Goal: Task Accomplishment & Management: Use online tool/utility

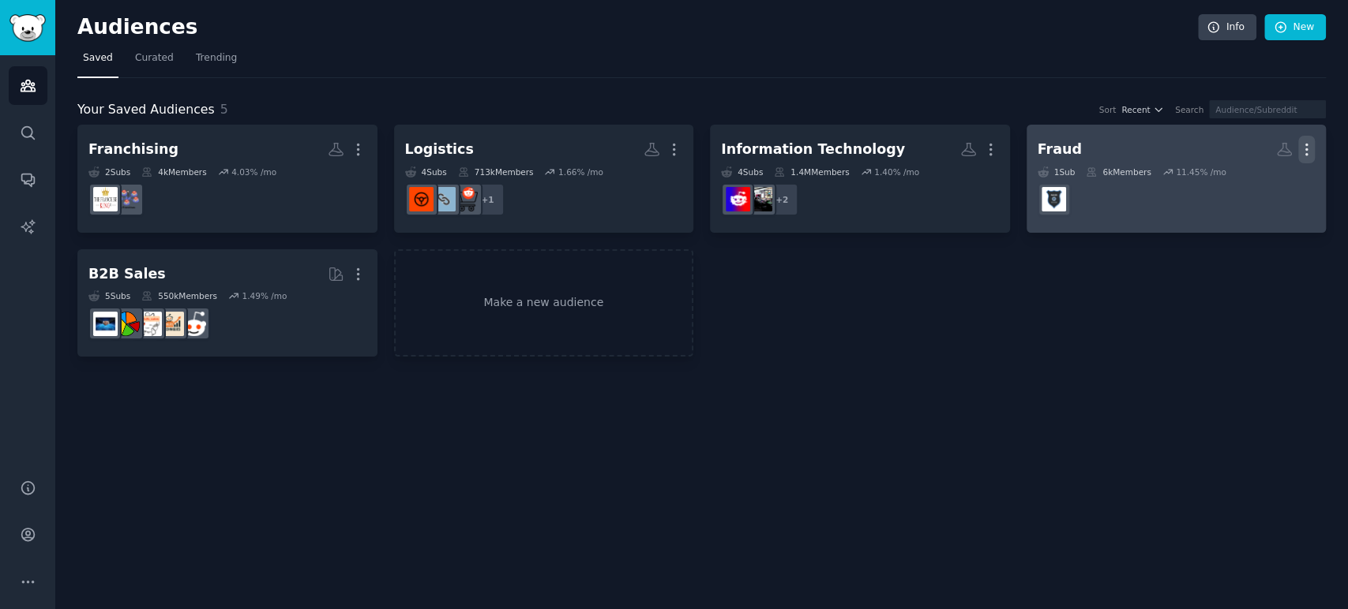
click at [1303, 145] on icon "button" at bounding box center [1306, 149] width 17 height 17
click at [1252, 184] on p "Delete" at bounding box center [1263, 182] width 36 height 17
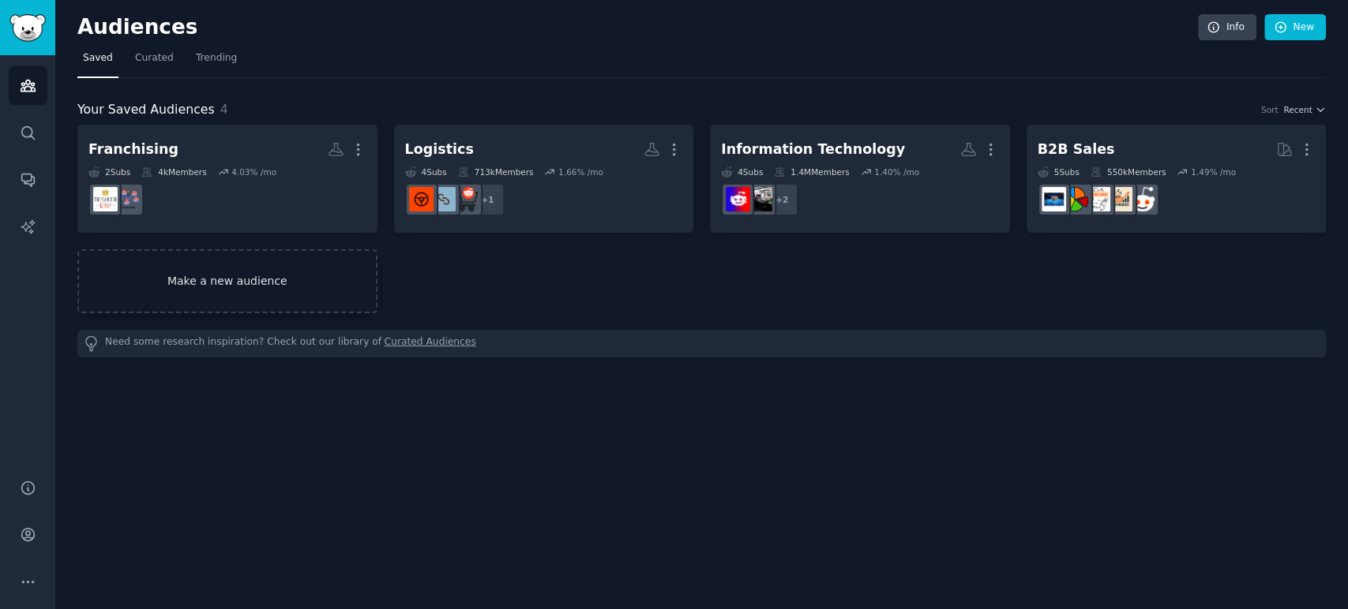
click at [335, 265] on link "Make a new audience" at bounding box center [227, 281] width 300 height 64
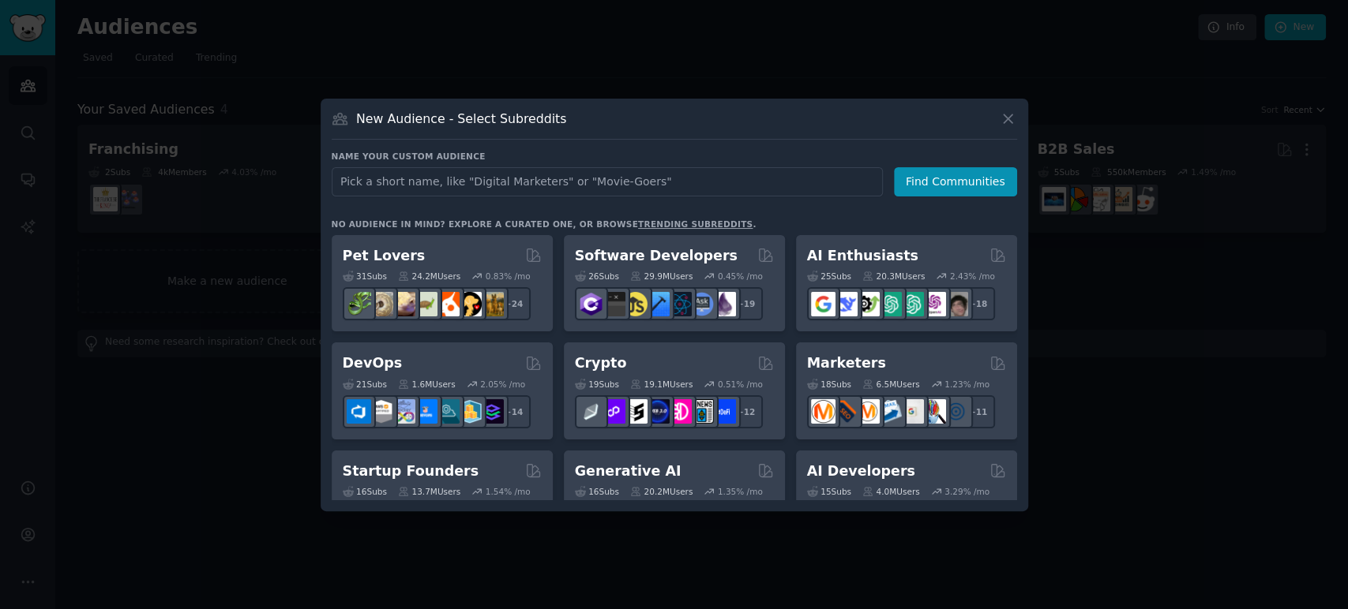
click at [576, 182] on input "text" at bounding box center [607, 181] width 551 height 29
type input "marketing"
click button "Find Communities" at bounding box center [955, 181] width 123 height 29
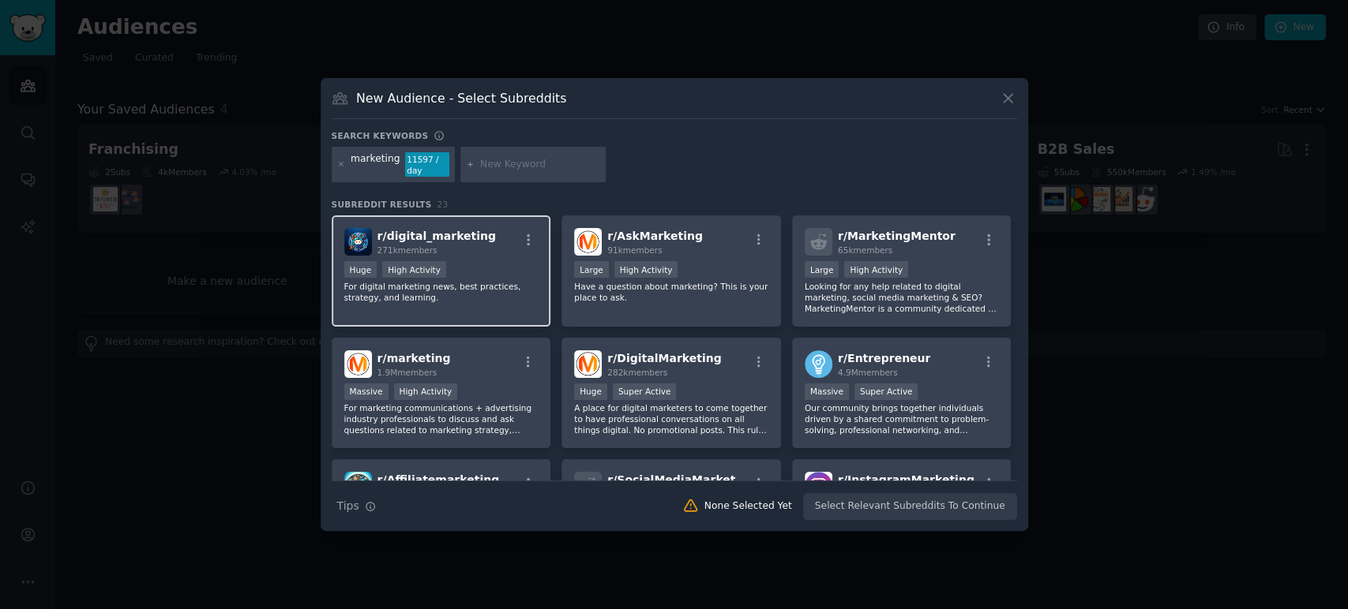
click at [468, 248] on div "271k members" at bounding box center [436, 250] width 118 height 11
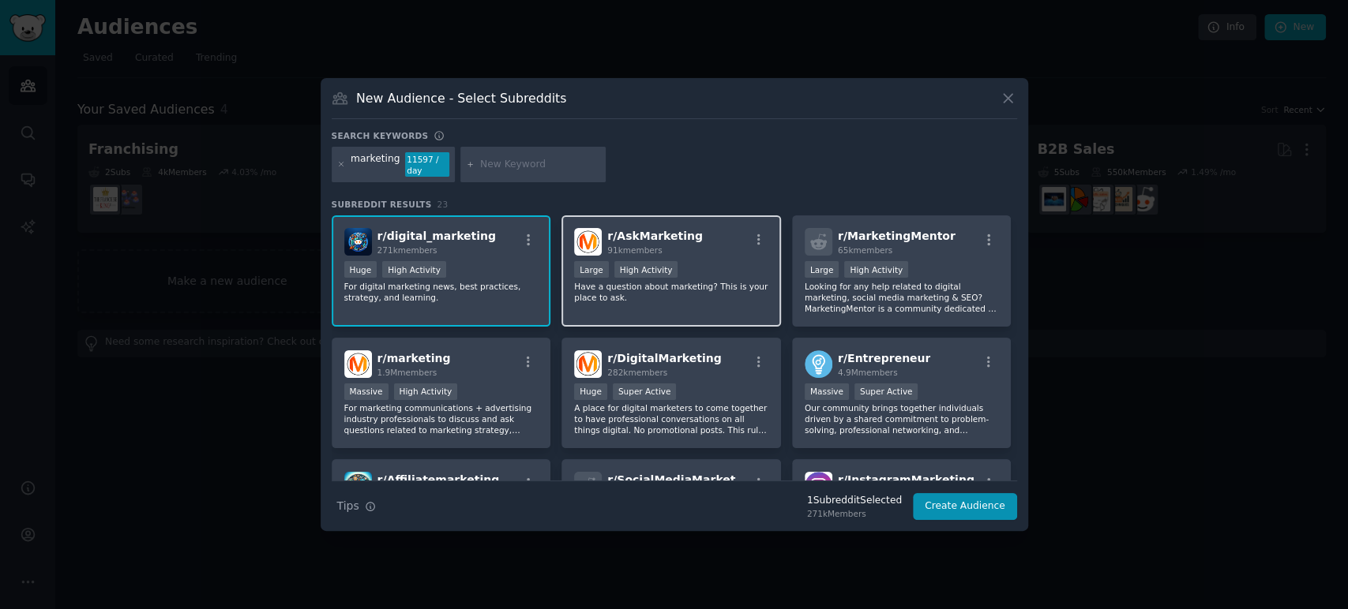
click at [659, 257] on div "r/ AskMarketing 91k members Large High Activity Have a question about marketing…" at bounding box center [670, 271] width 219 height 111
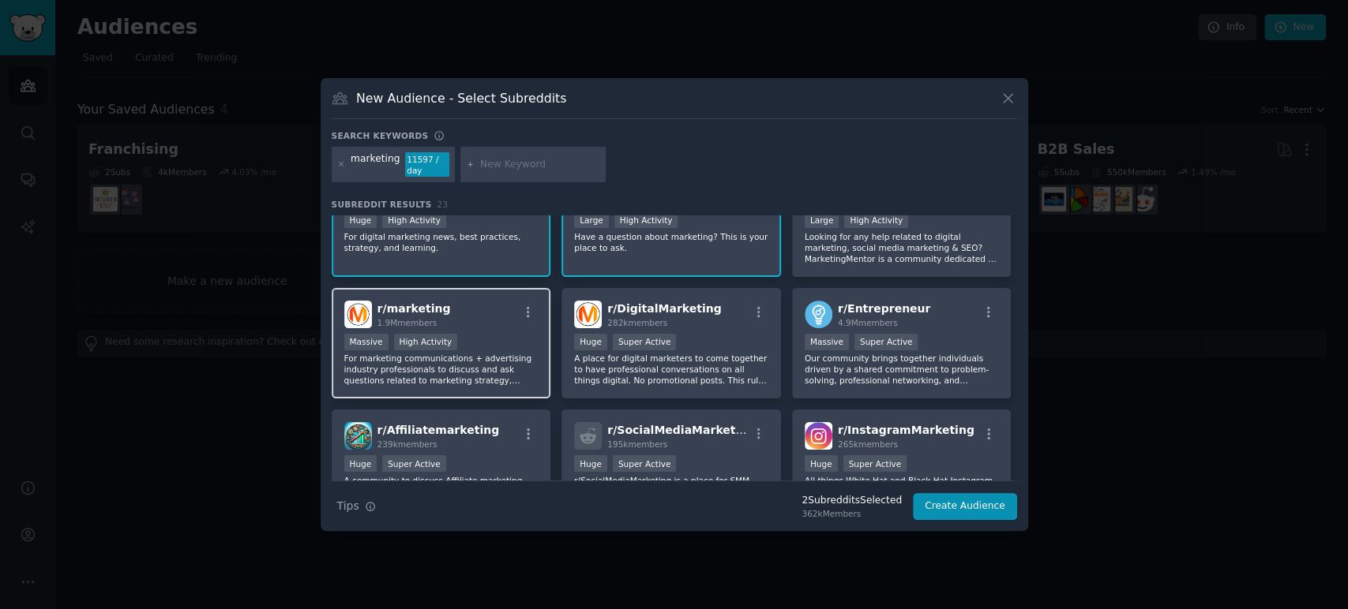
scroll to position [52, 0]
click at [511, 343] on div "Massive High Activity" at bounding box center [441, 342] width 194 height 20
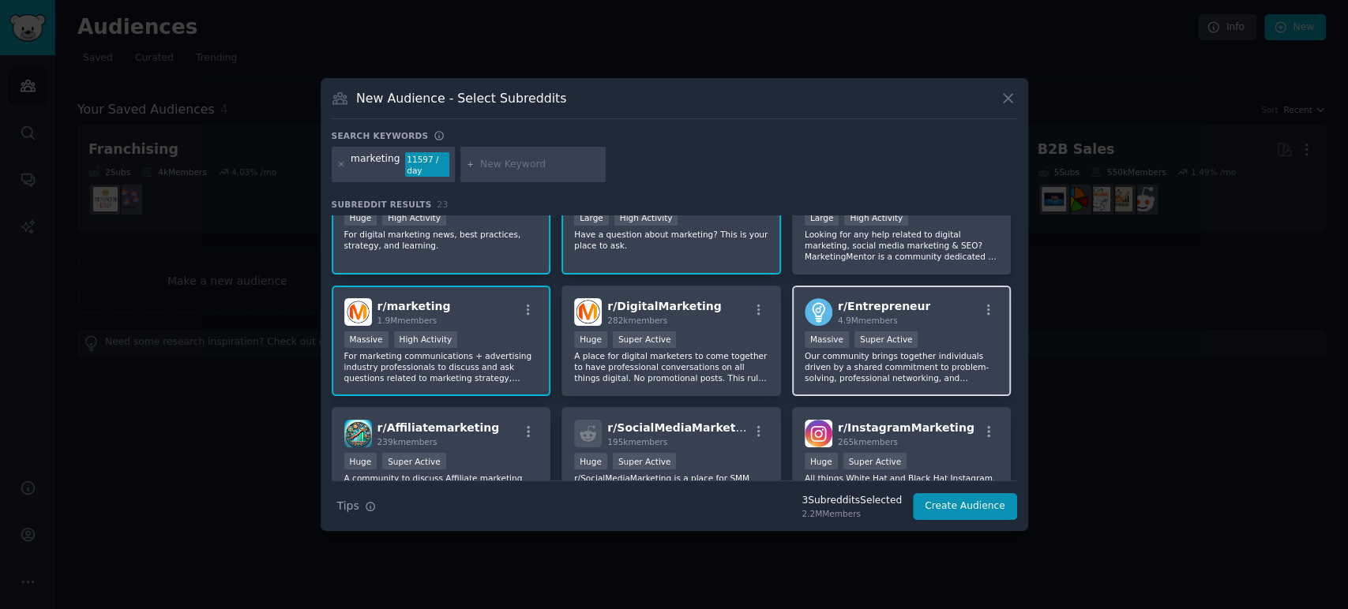
click at [925, 355] on p "Our community brings together individuals driven by a shared commitment to prob…" at bounding box center [901, 367] width 194 height 33
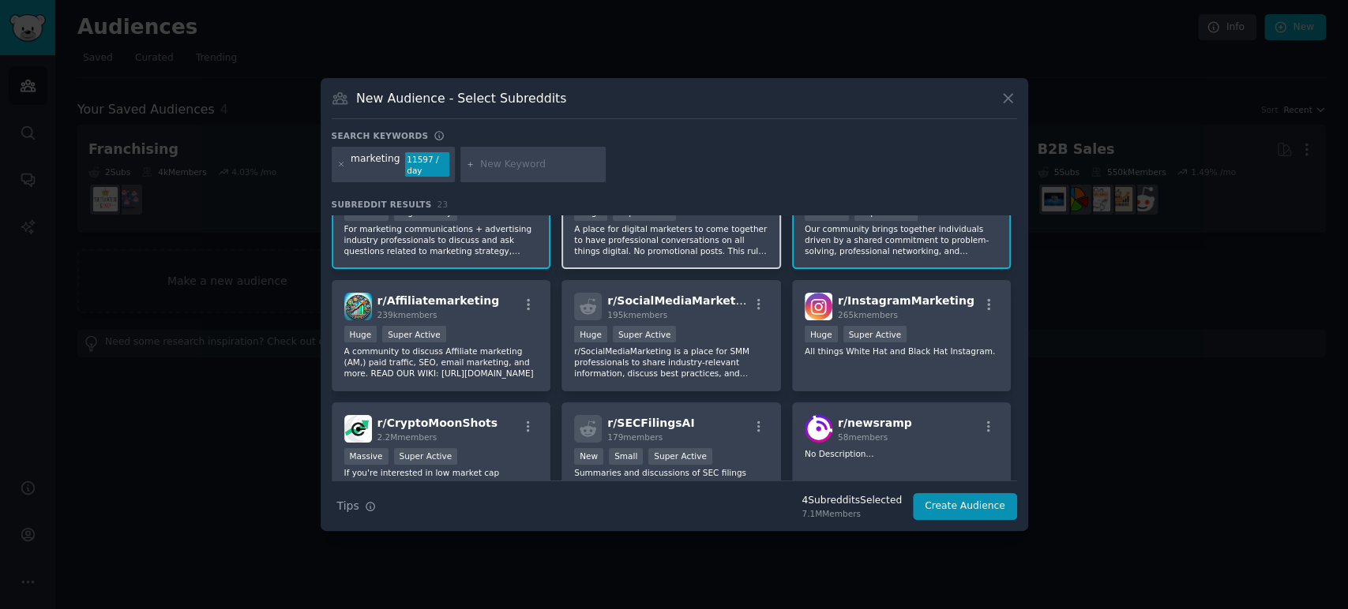
scroll to position [181, 0]
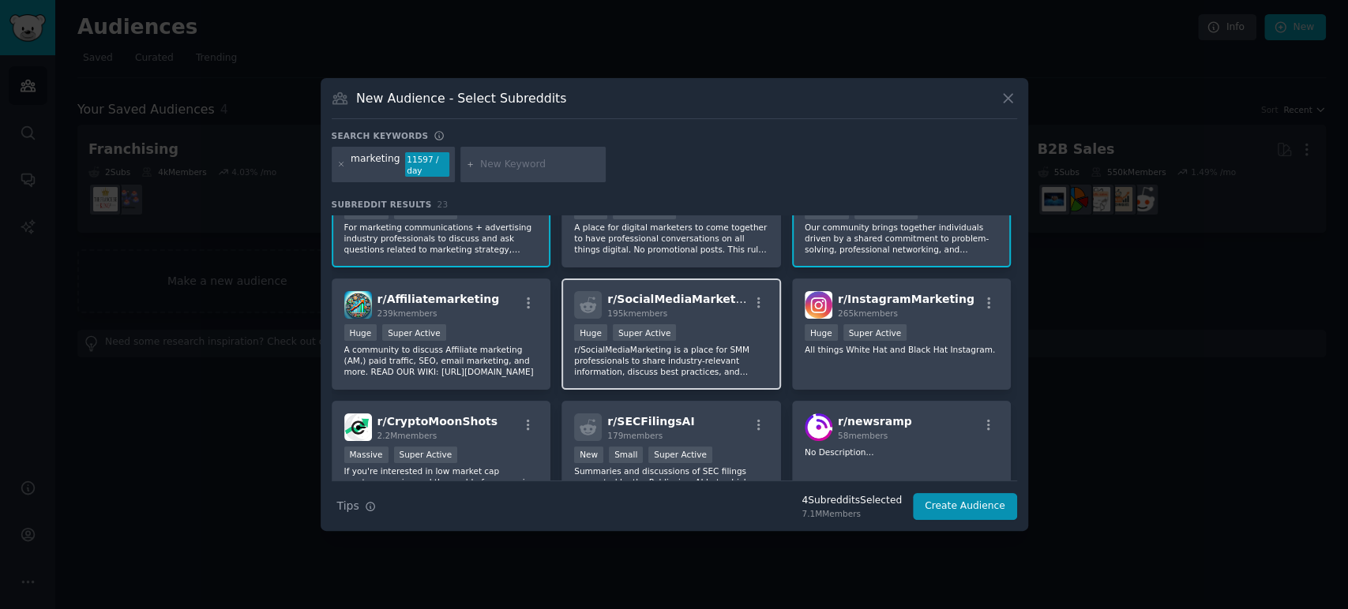
click at [722, 317] on div "195k members" at bounding box center [677, 313] width 141 height 11
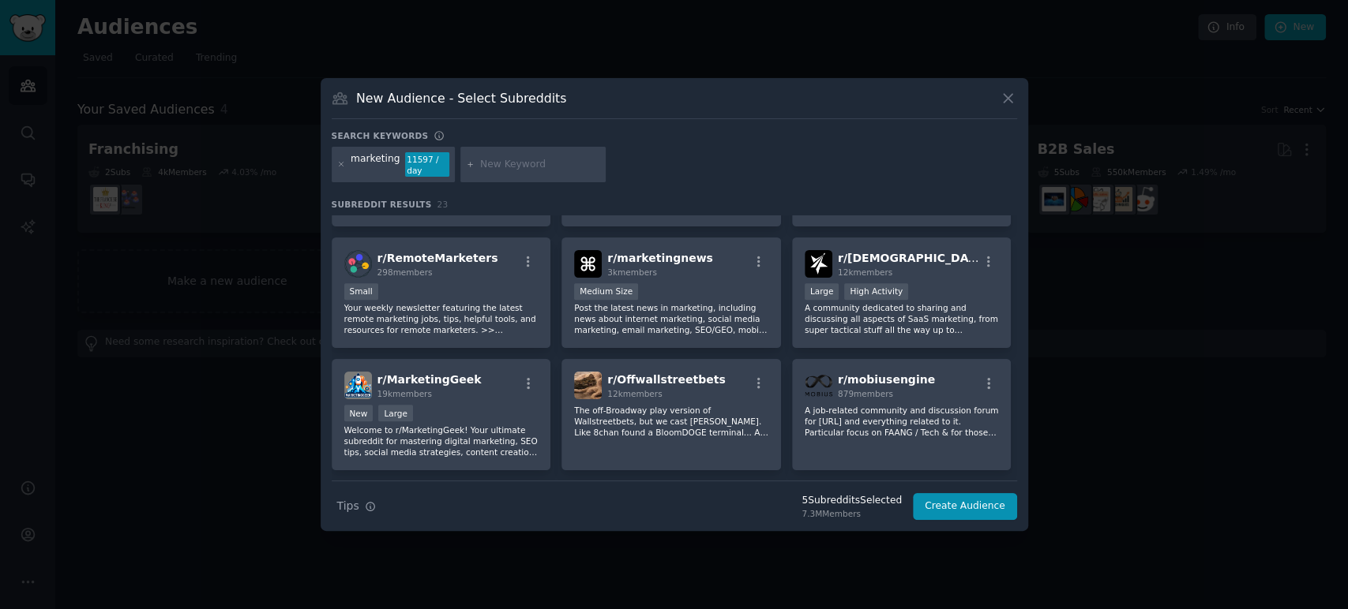
scroll to position [588, 0]
click at [527, 165] on input "text" at bounding box center [540, 165] width 120 height 14
type input "social media"
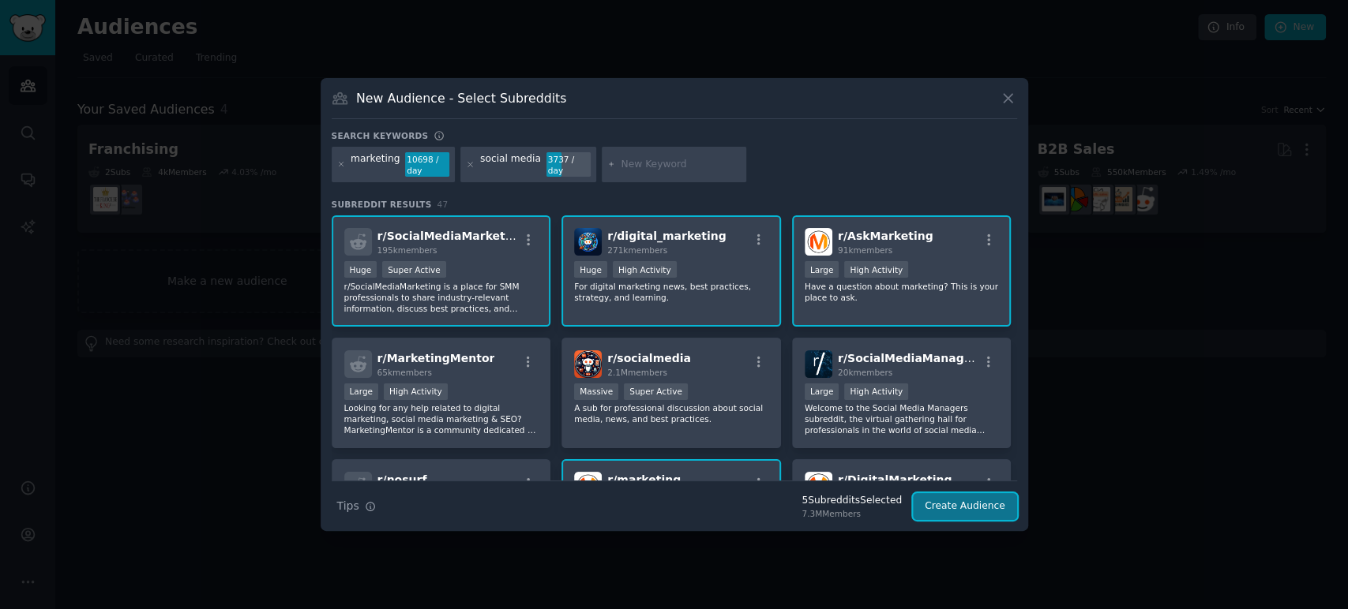
click at [973, 505] on button "Create Audience" at bounding box center [965, 506] width 104 height 27
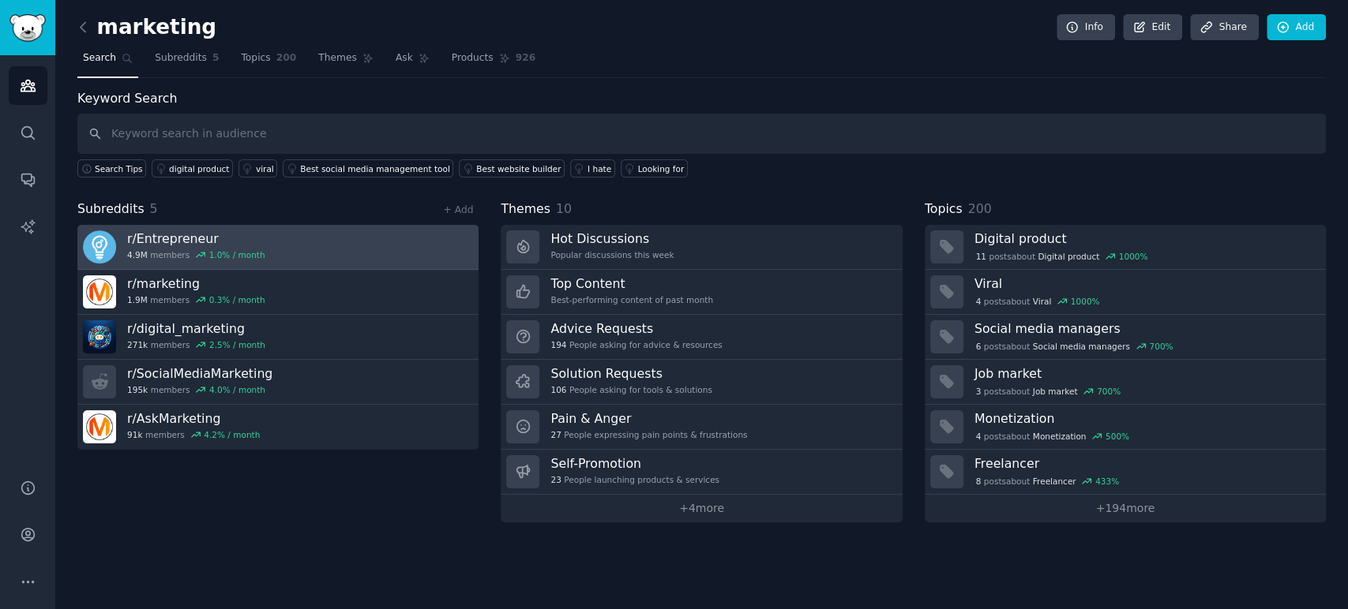
click at [314, 253] on link "r/ Entrepreneur 4.9M members 1.0 % / month" at bounding box center [277, 247] width 401 height 45
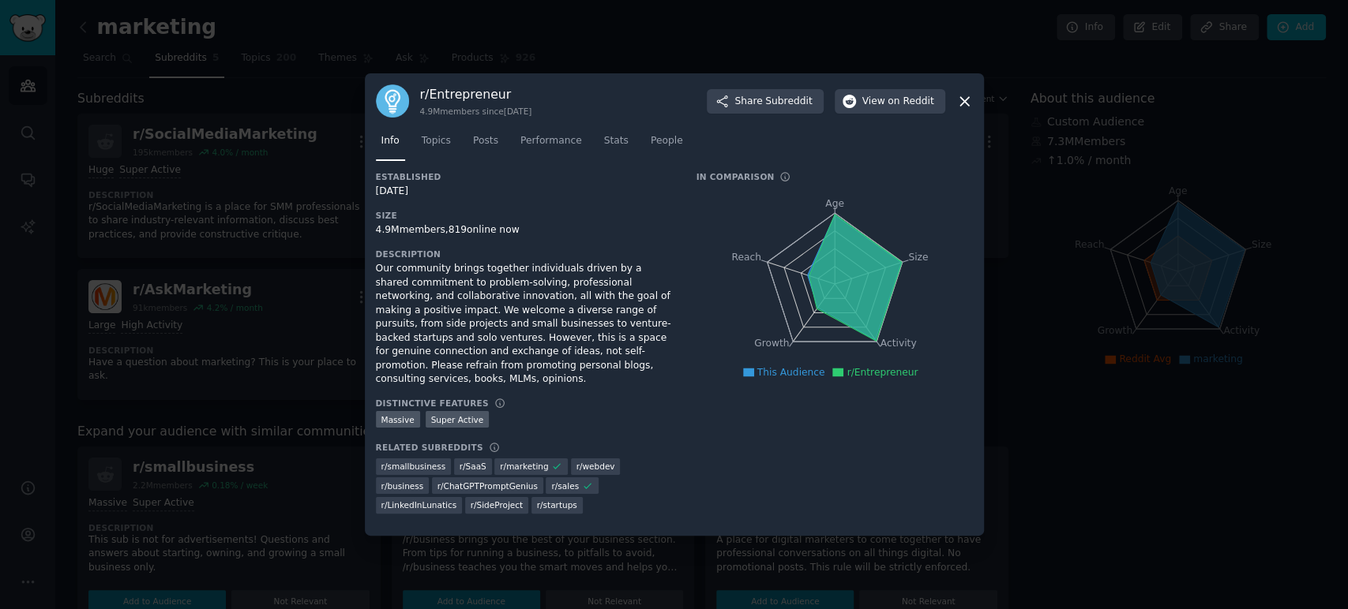
click at [966, 110] on icon at bounding box center [964, 101] width 17 height 17
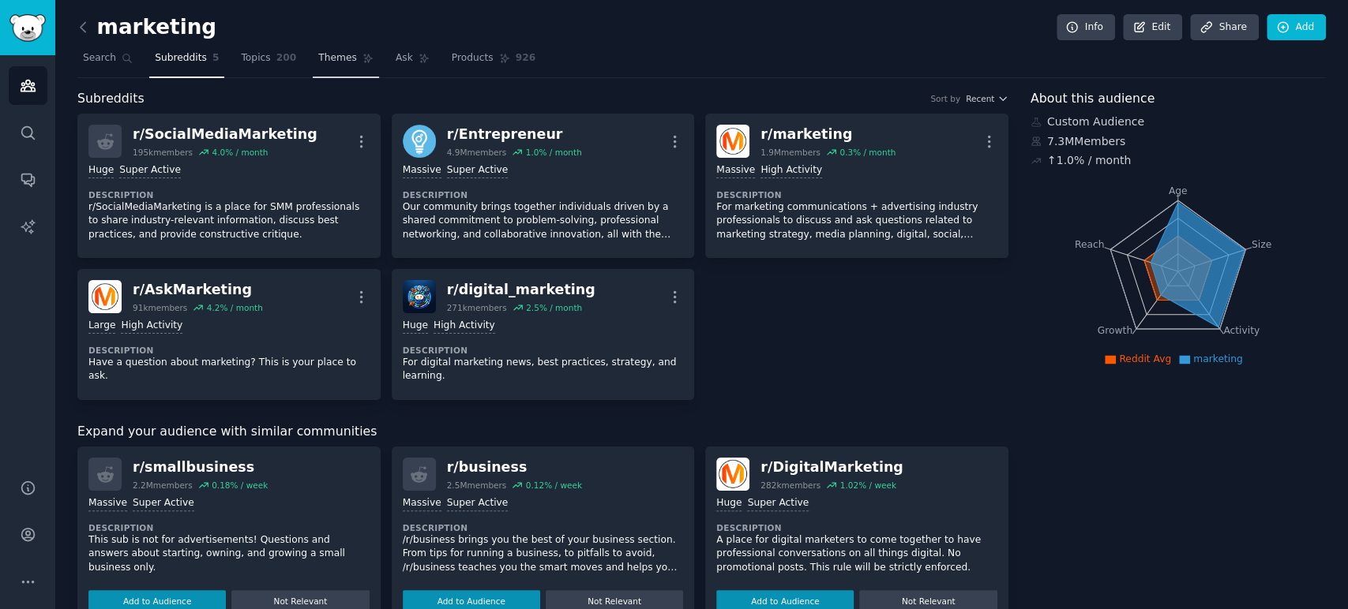
click at [318, 62] on span "Themes" at bounding box center [337, 58] width 39 height 14
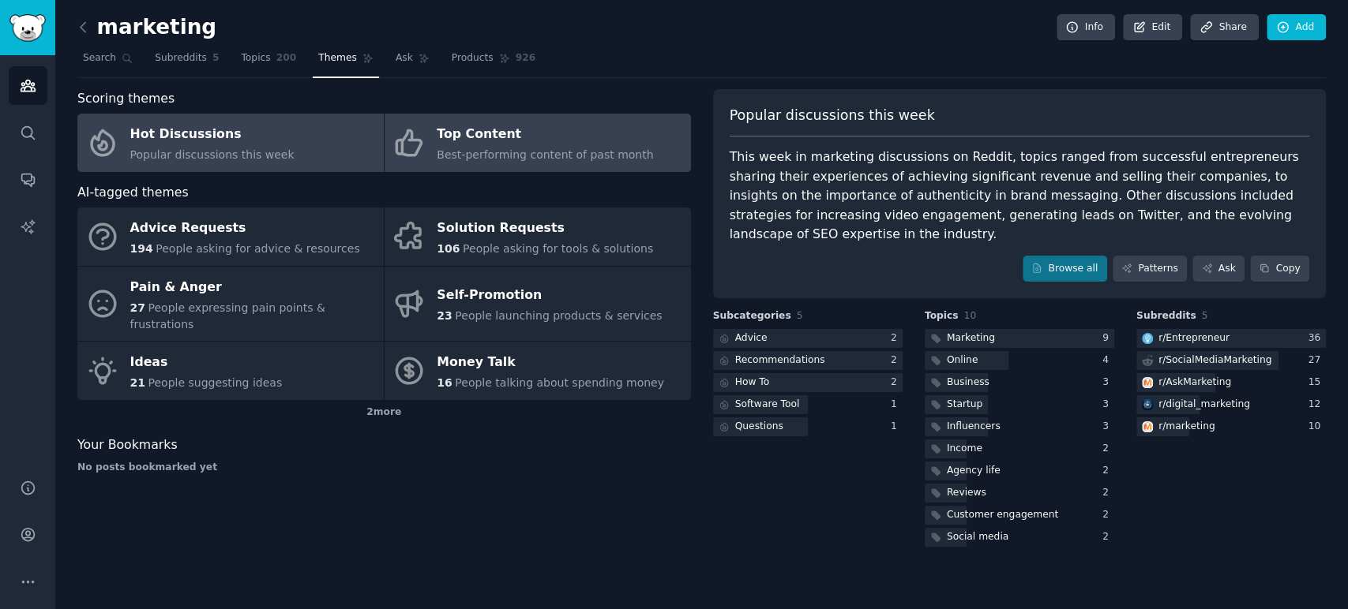
click at [556, 151] on span "Best-performing content of past month" at bounding box center [545, 154] width 216 height 13
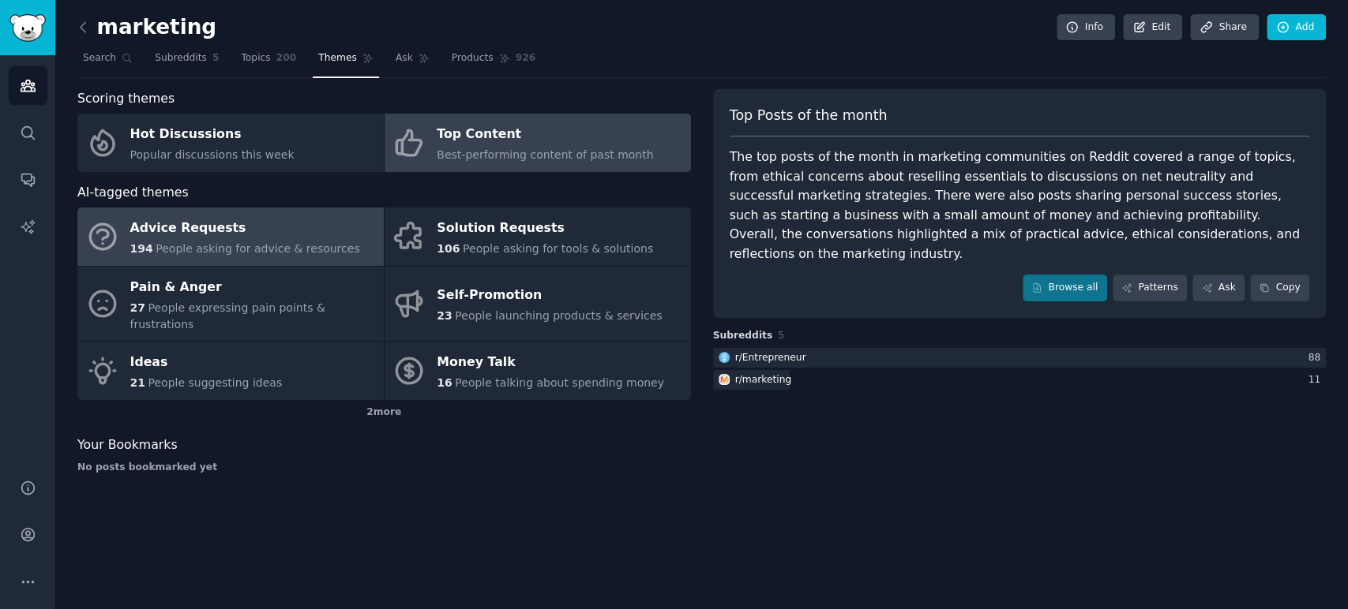
click at [294, 223] on div "Advice Requests" at bounding box center [245, 228] width 230 height 25
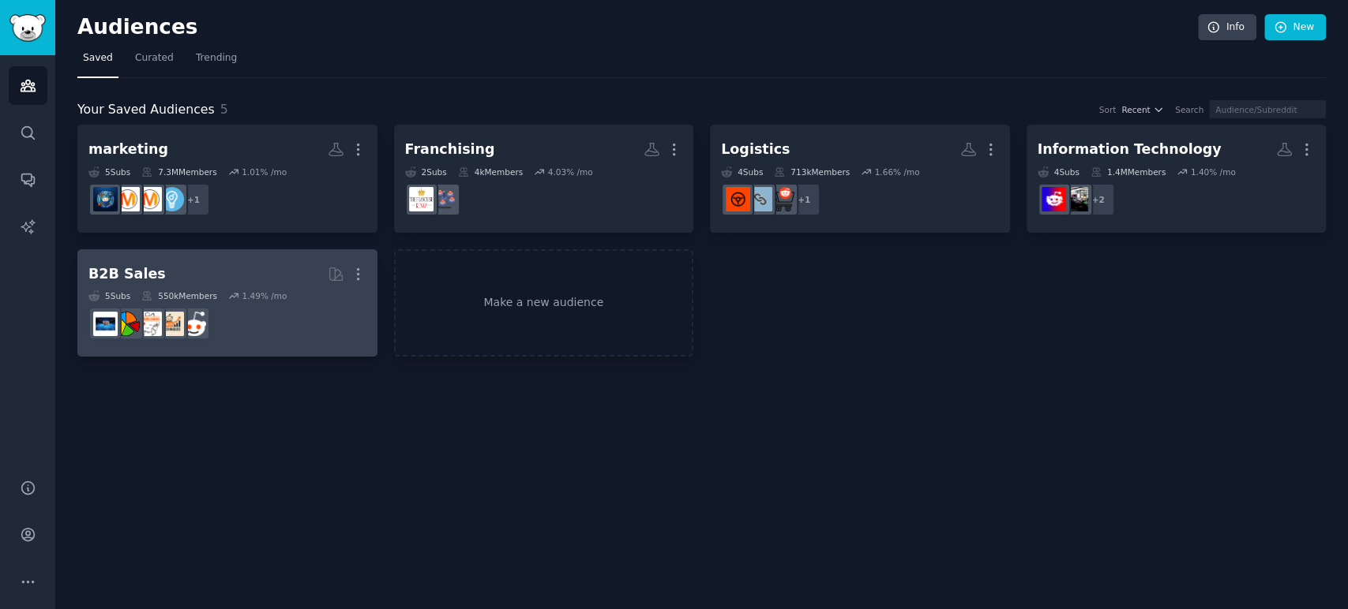
click at [272, 321] on dd at bounding box center [227, 324] width 278 height 44
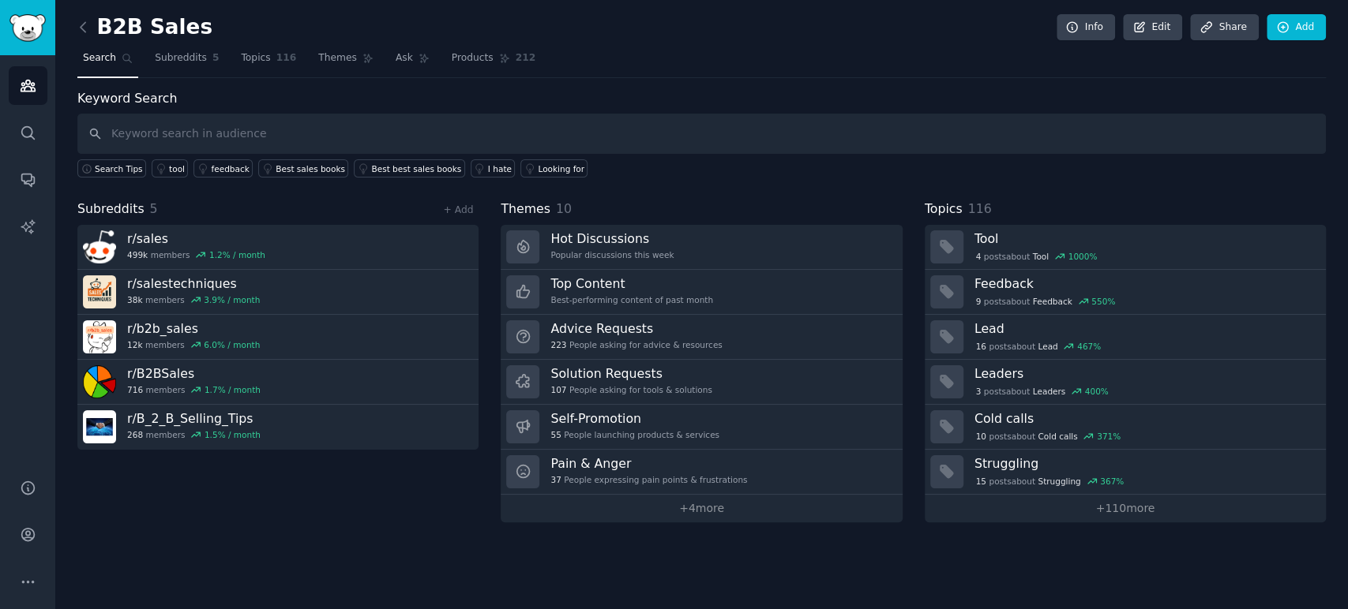
click at [82, 15] on link at bounding box center [87, 27] width 20 height 25
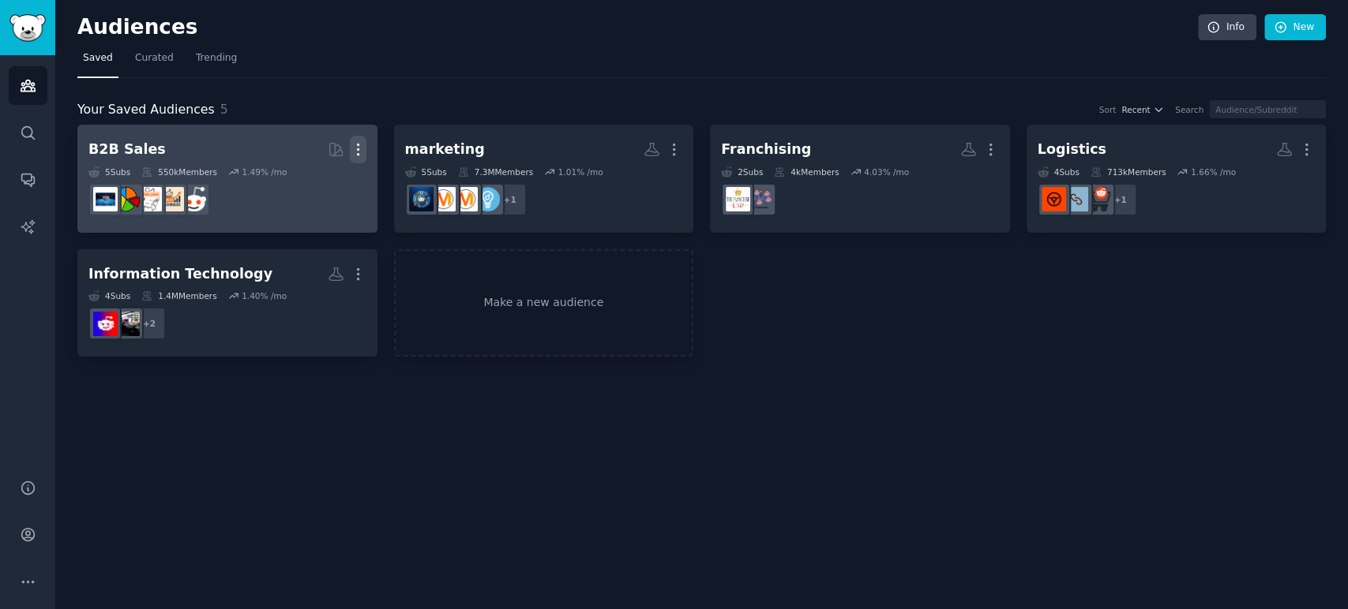
click at [358, 150] on icon "button" at bounding box center [358, 149] width 17 height 17
click at [324, 188] on p "Delete" at bounding box center [315, 182] width 36 height 17
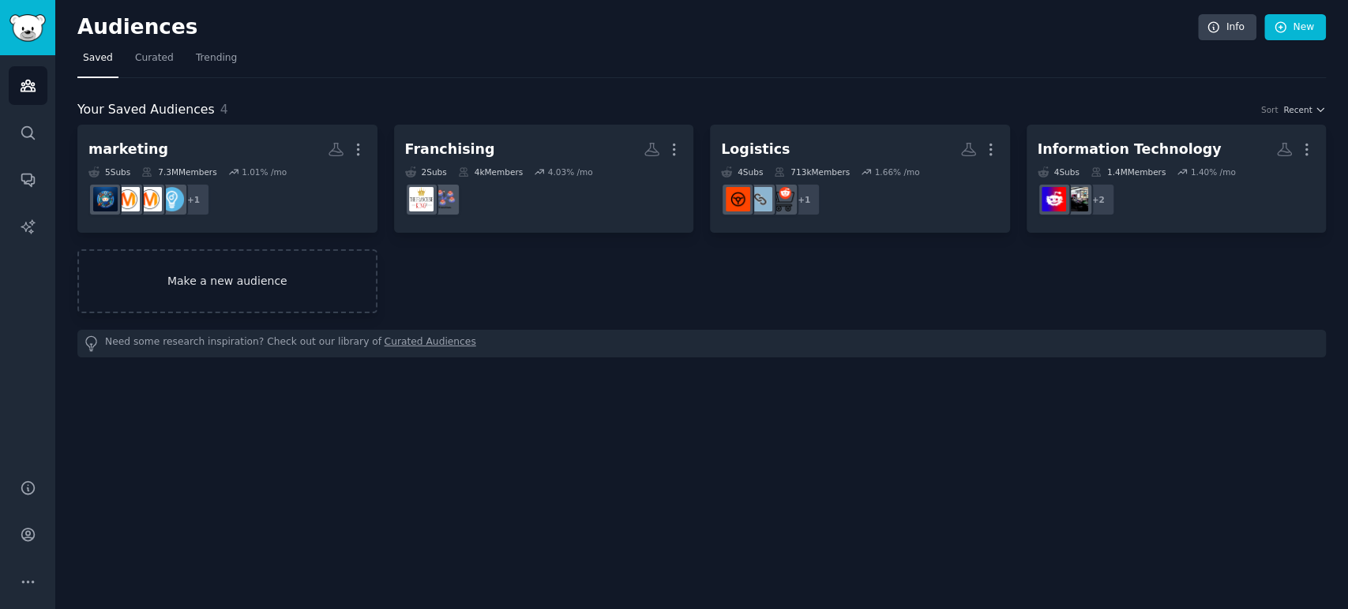
click at [278, 269] on link "Make a new audience" at bounding box center [227, 281] width 300 height 64
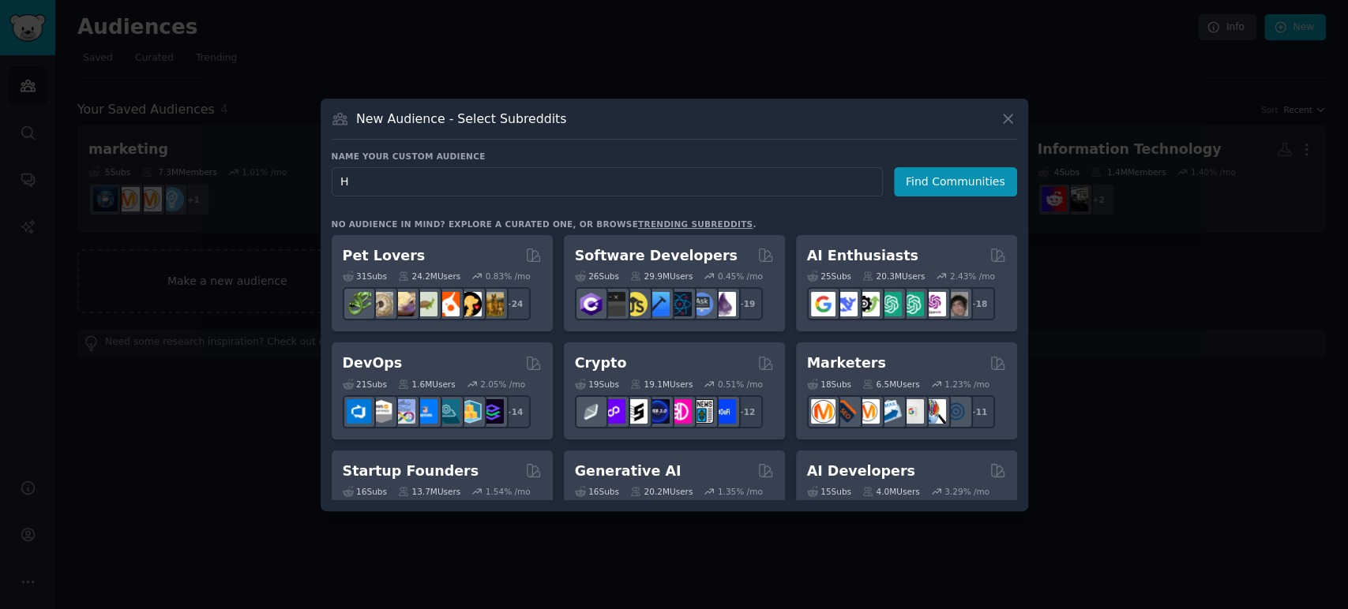
type input "HR"
click button "Find Communities" at bounding box center [955, 181] width 123 height 29
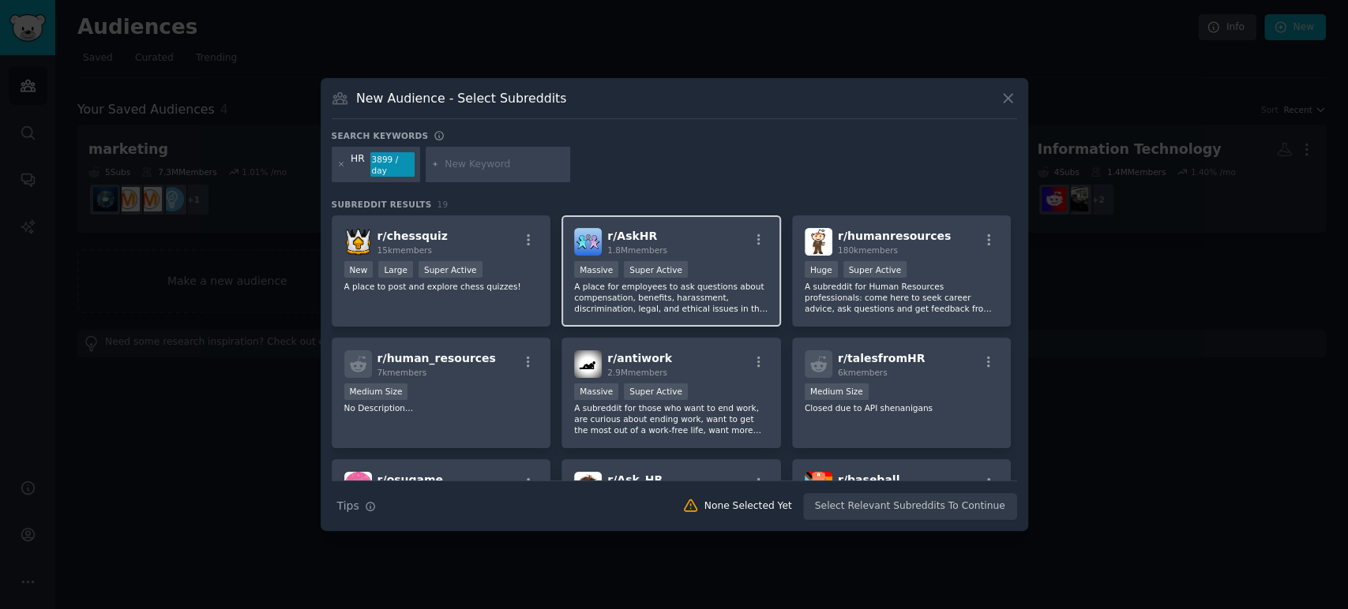
click at [704, 240] on div "r/ AskHR 1.8M members" at bounding box center [671, 242] width 194 height 28
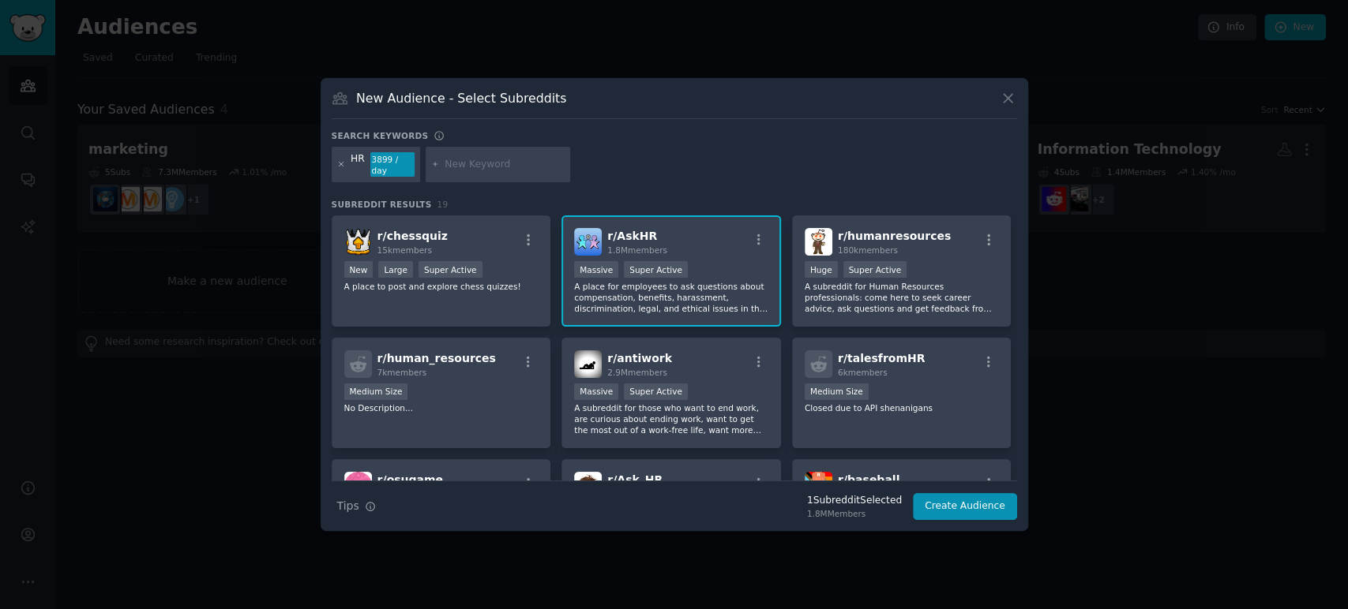
click at [337, 166] on icon at bounding box center [341, 164] width 9 height 9
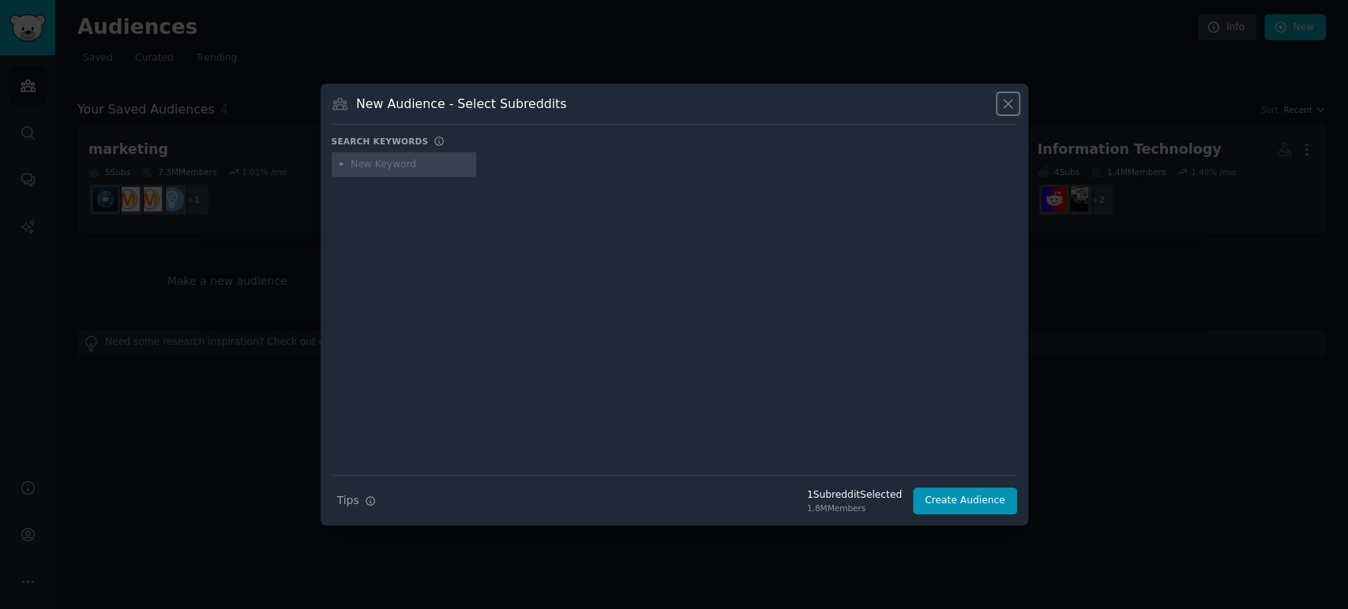
click at [1006, 99] on icon at bounding box center [1007, 104] width 17 height 17
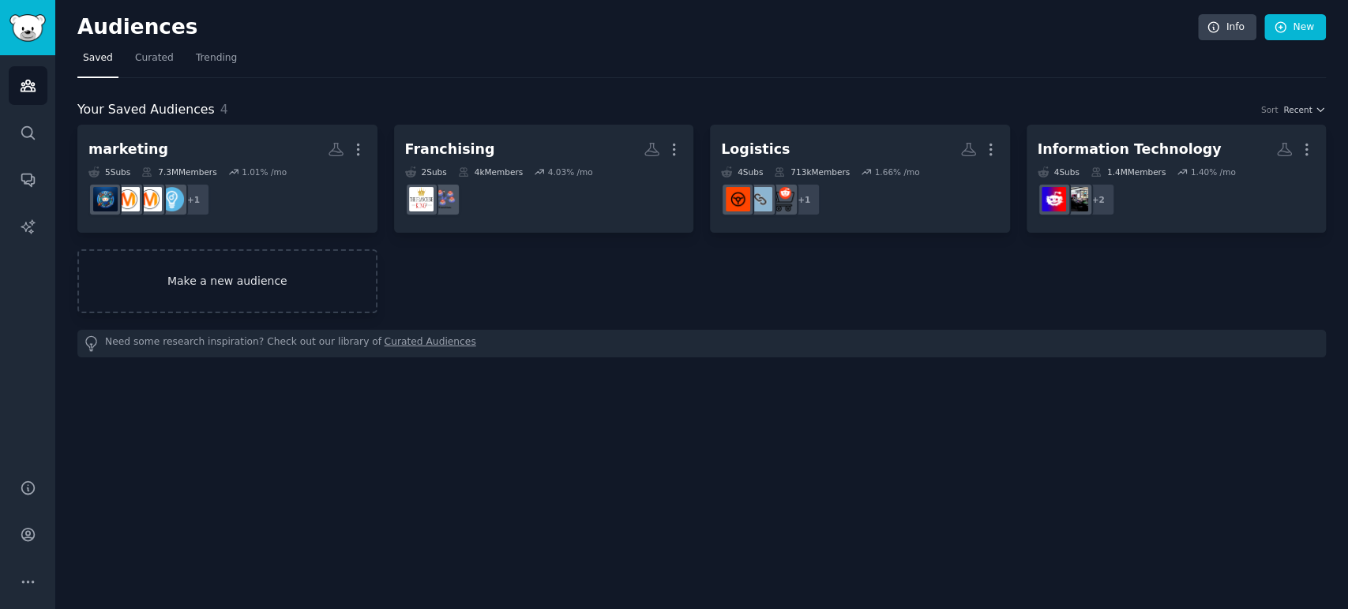
click at [271, 276] on link "Make a new audience" at bounding box center [227, 281] width 300 height 64
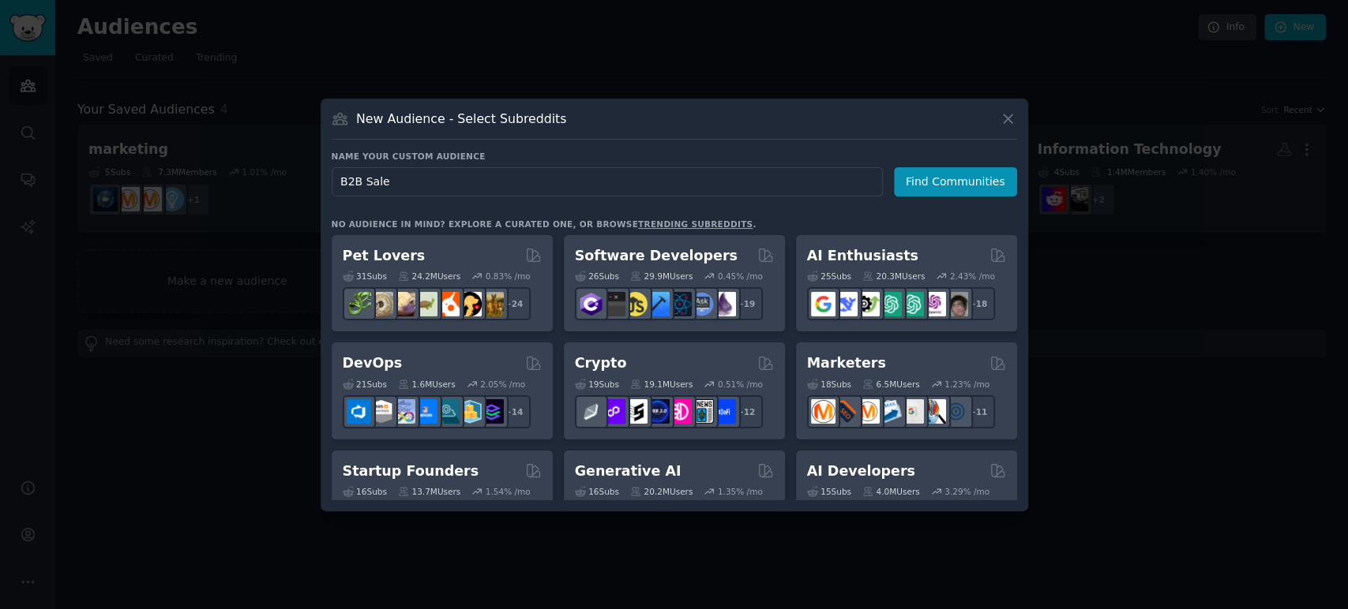
type input "B2B Sales"
click button "Find Communities" at bounding box center [955, 181] width 123 height 29
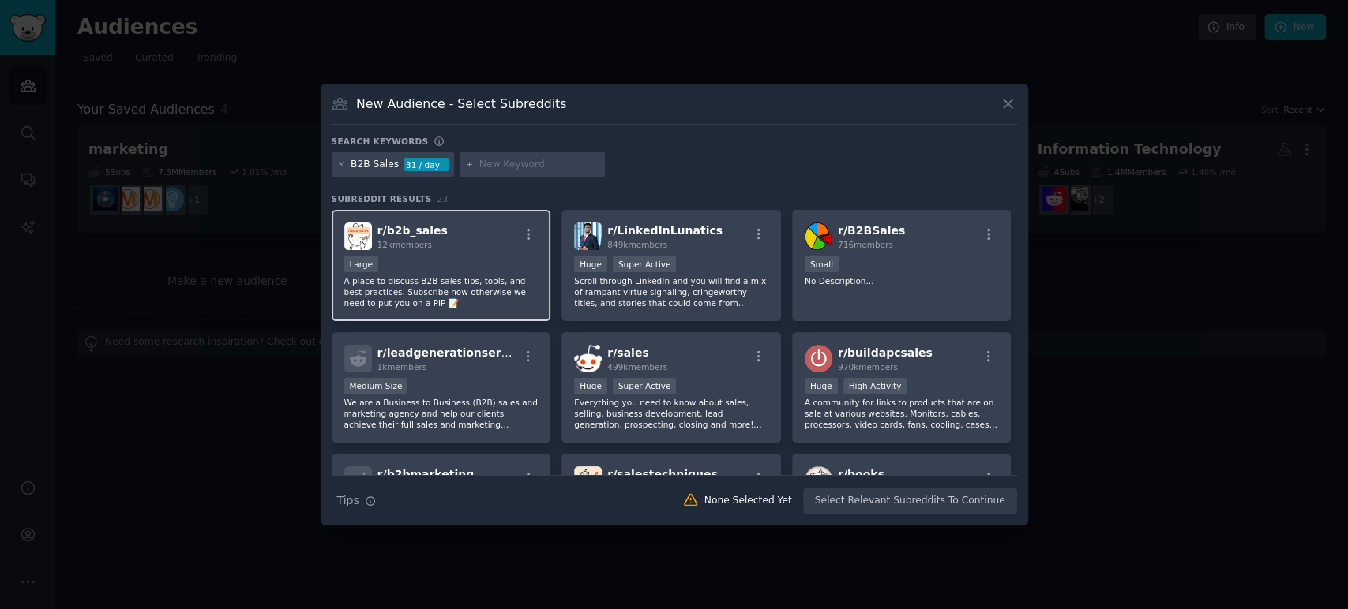
click at [463, 245] on div "r/ b2b_sales 12k members" at bounding box center [441, 237] width 194 height 28
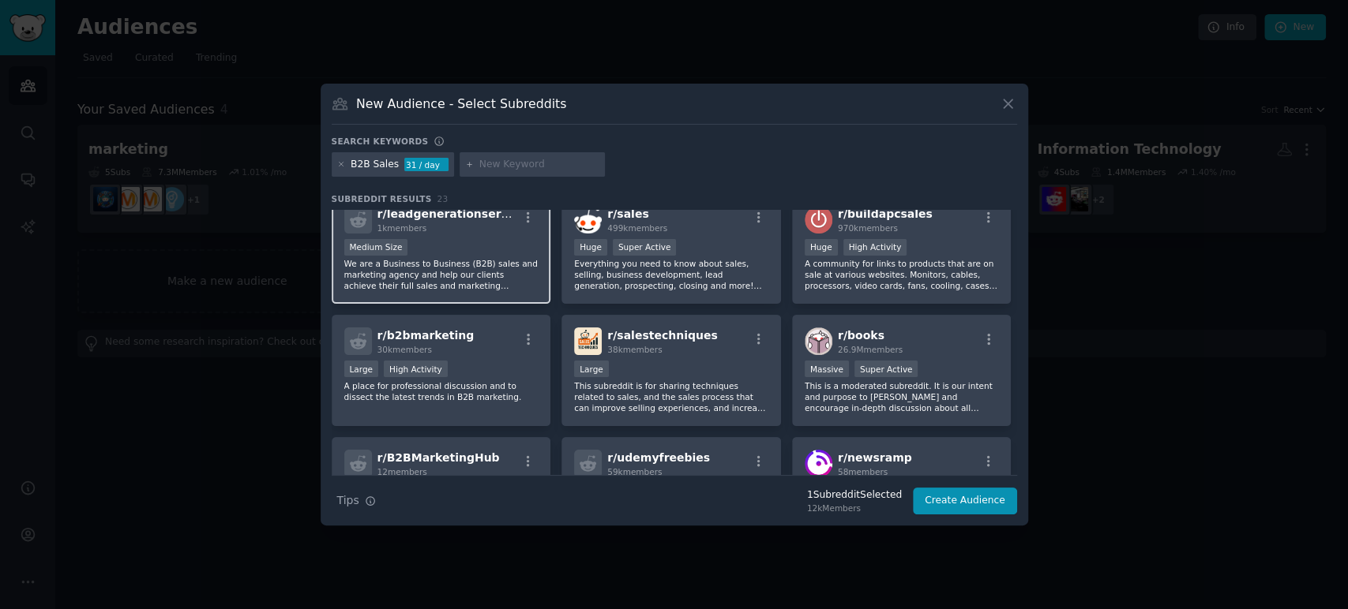
scroll to position [100, 0]
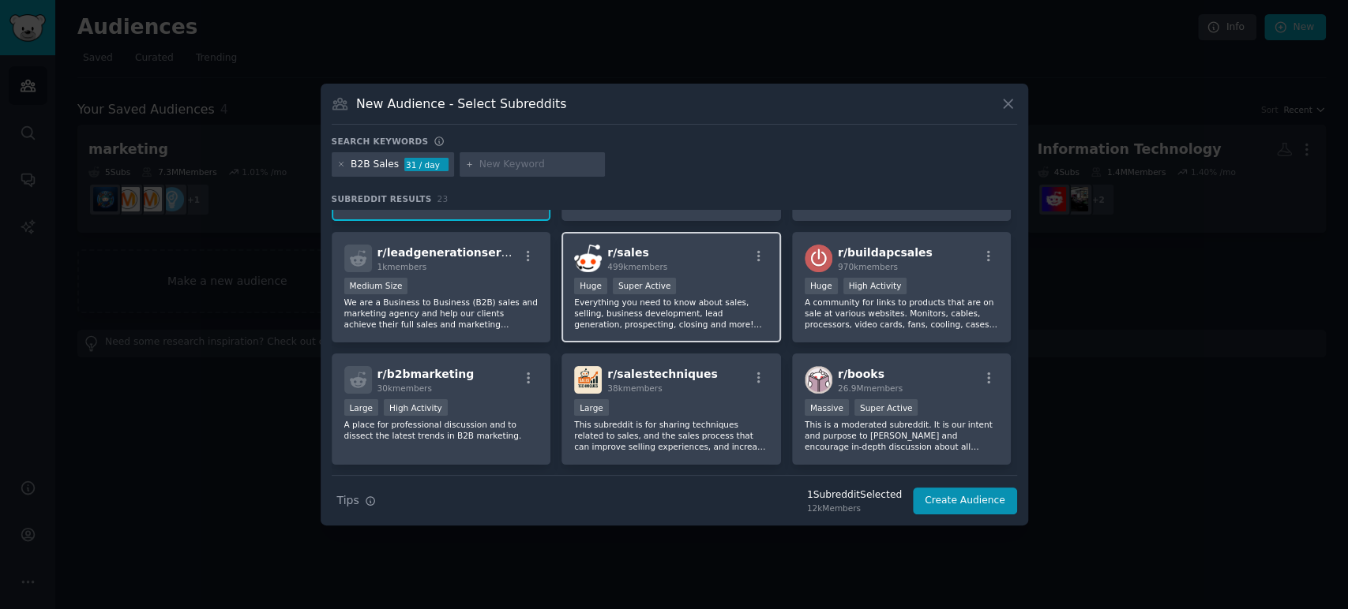
click at [652, 313] on p "Everything you need to know about sales, selling, business development, lead ge…" at bounding box center [671, 313] width 194 height 33
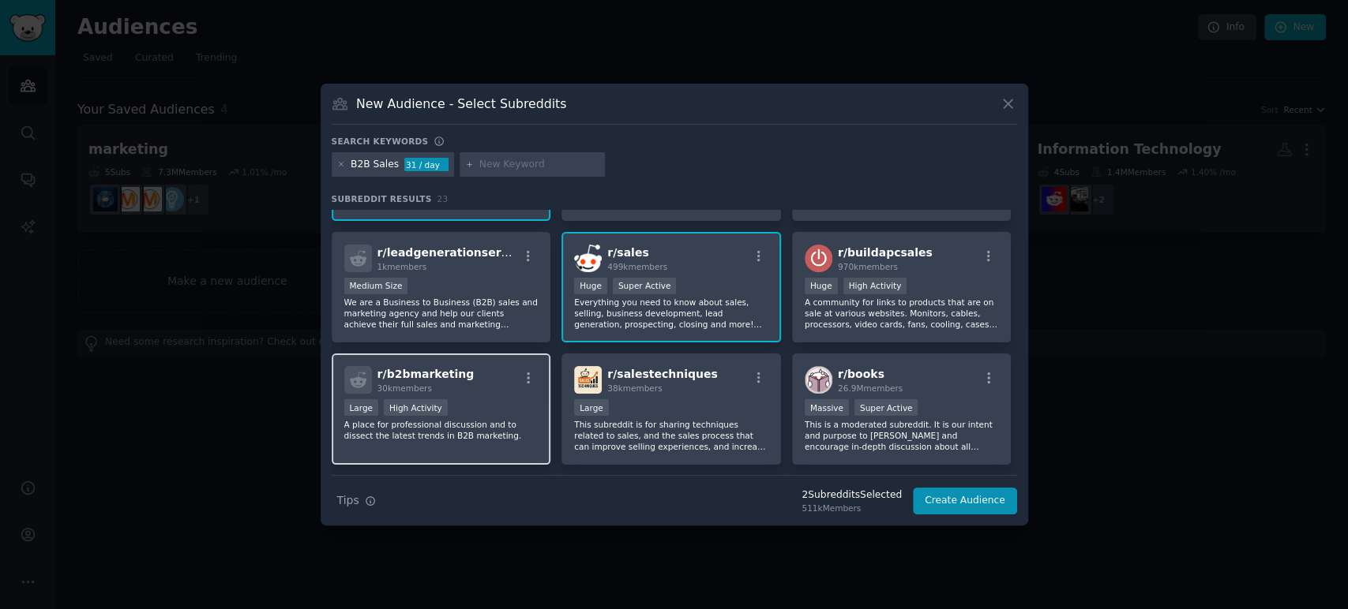
click at [478, 425] on p "A place for professional discussion and to dissect the latest trends in B2B mar…" at bounding box center [441, 430] width 194 height 22
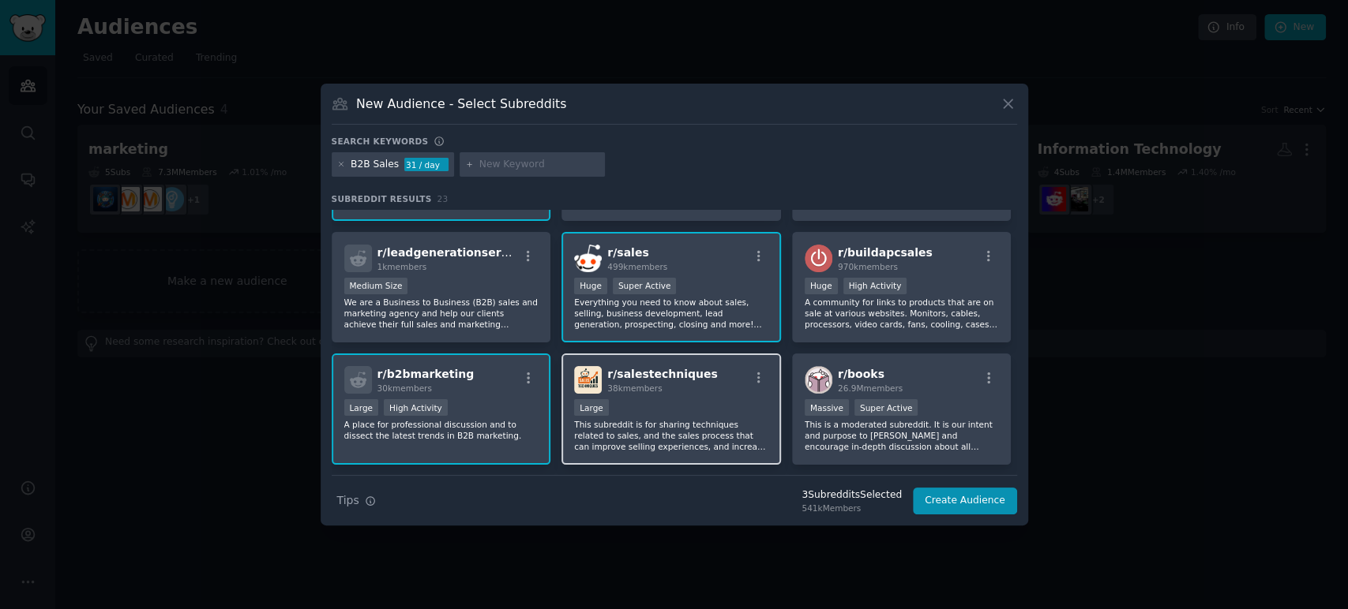
click at [631, 384] on span "38k members" at bounding box center [634, 388] width 54 height 9
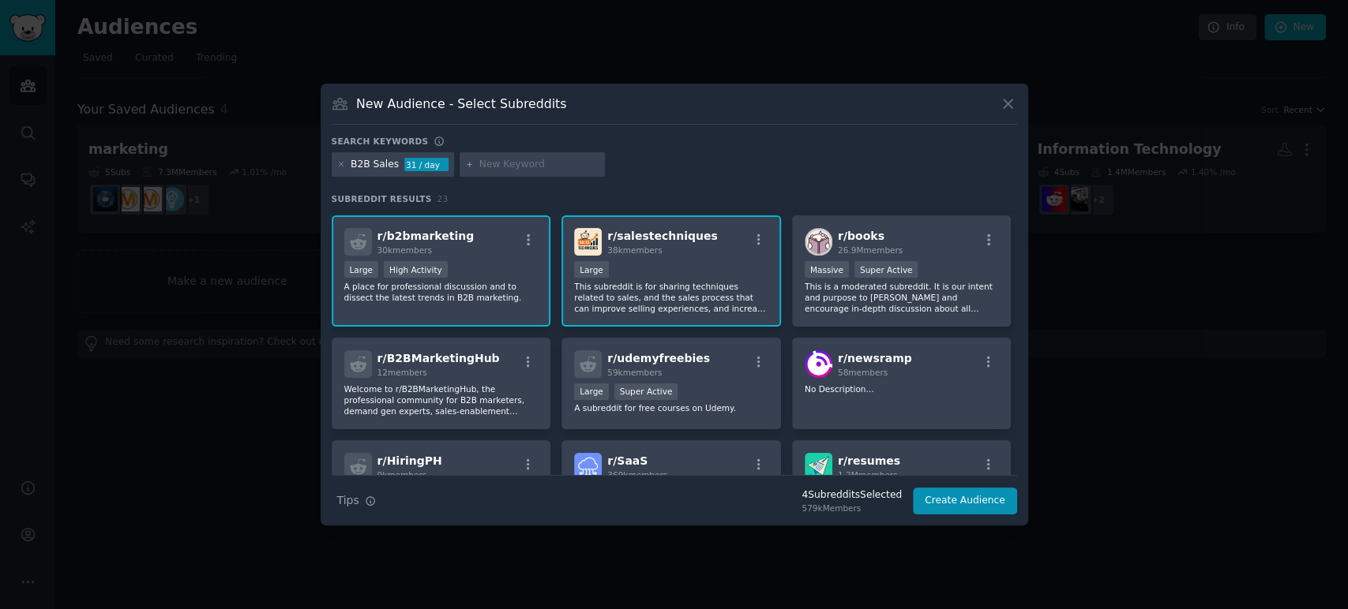
scroll to position [234, 0]
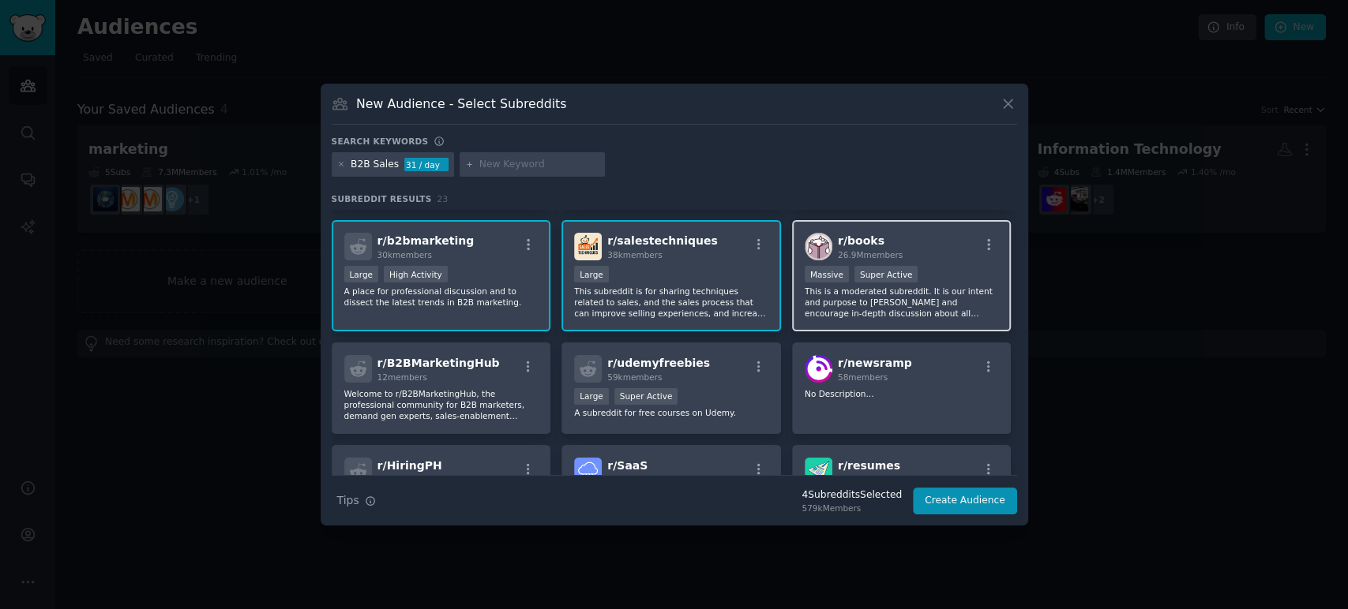
click at [966, 294] on p "This is a moderated subreddit. It is our intent and purpose to foster and encou…" at bounding box center [901, 302] width 194 height 33
click at [981, 499] on button "Create Audience" at bounding box center [965, 501] width 104 height 27
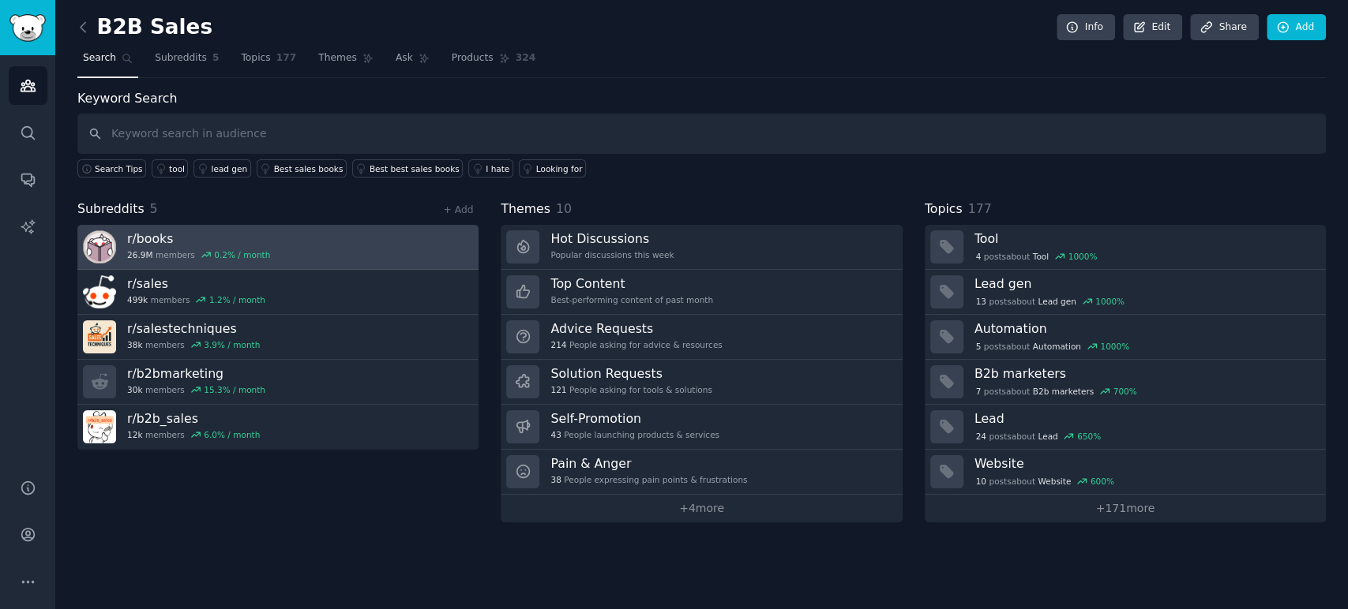
click at [336, 226] on link "r/ books 26.9M members 0.2 % / month" at bounding box center [277, 247] width 401 height 45
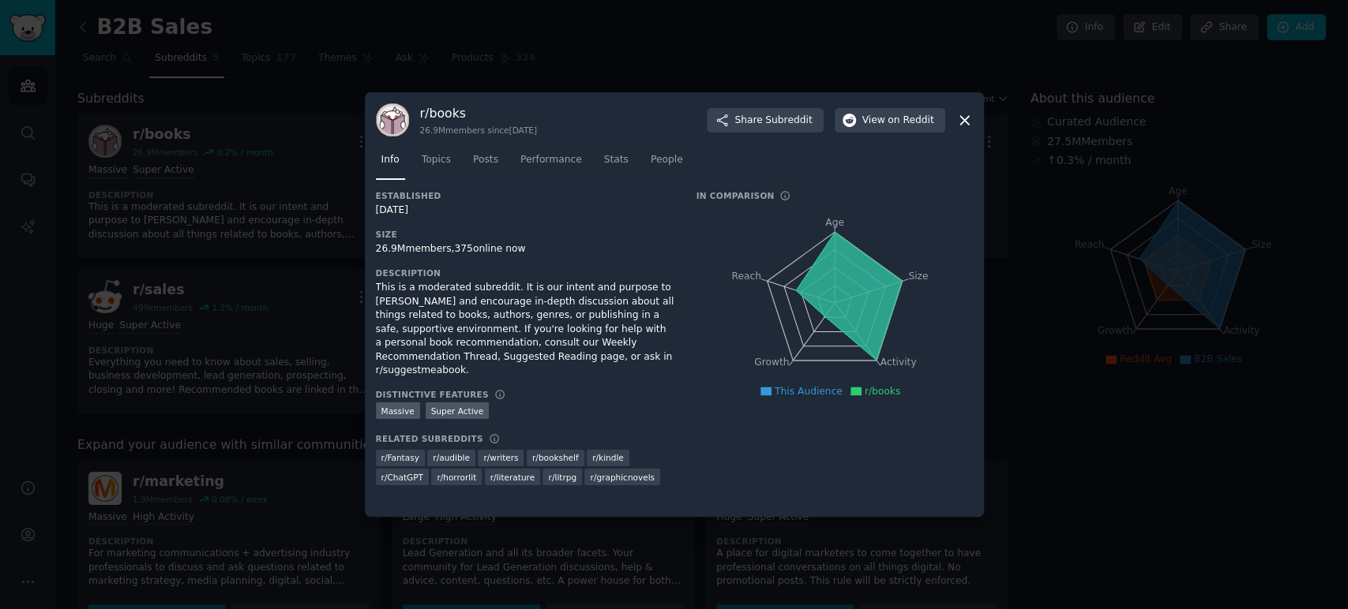
click at [962, 123] on icon at bounding box center [964, 120] width 17 height 17
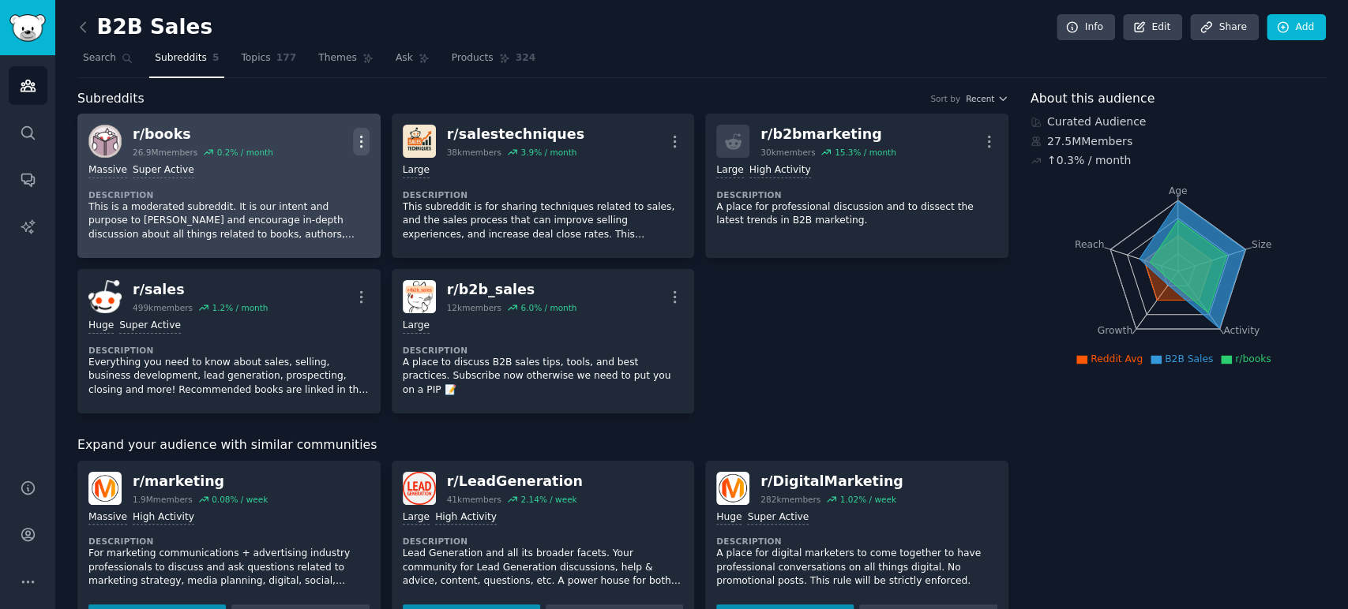
click at [358, 137] on icon "button" at bounding box center [361, 141] width 17 height 17
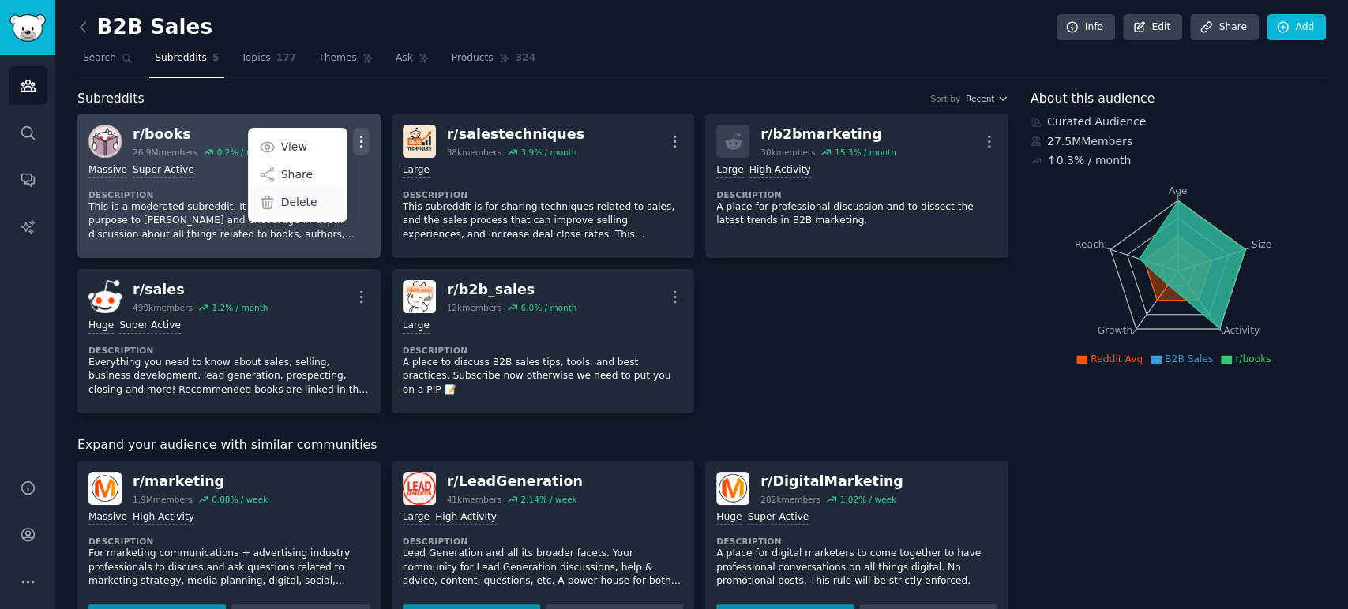
click at [309, 197] on p "Delete" at bounding box center [299, 202] width 36 height 17
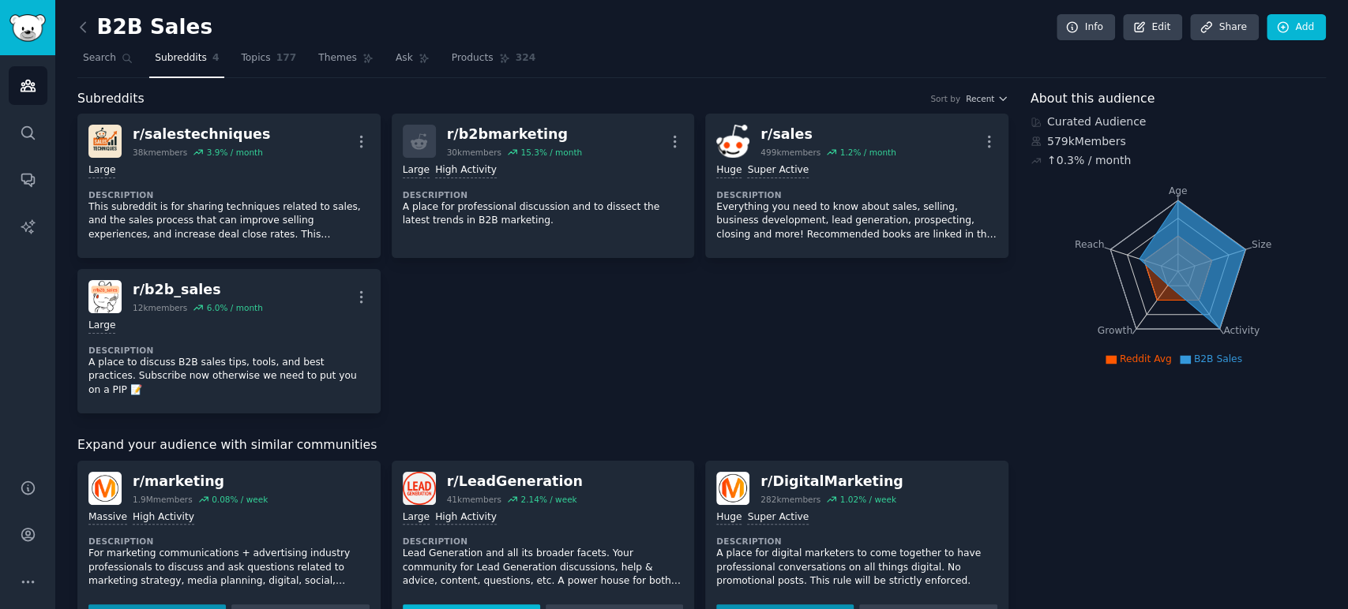
click at [512, 605] on button "Add to Audience" at bounding box center [471, 616] width 137 height 22
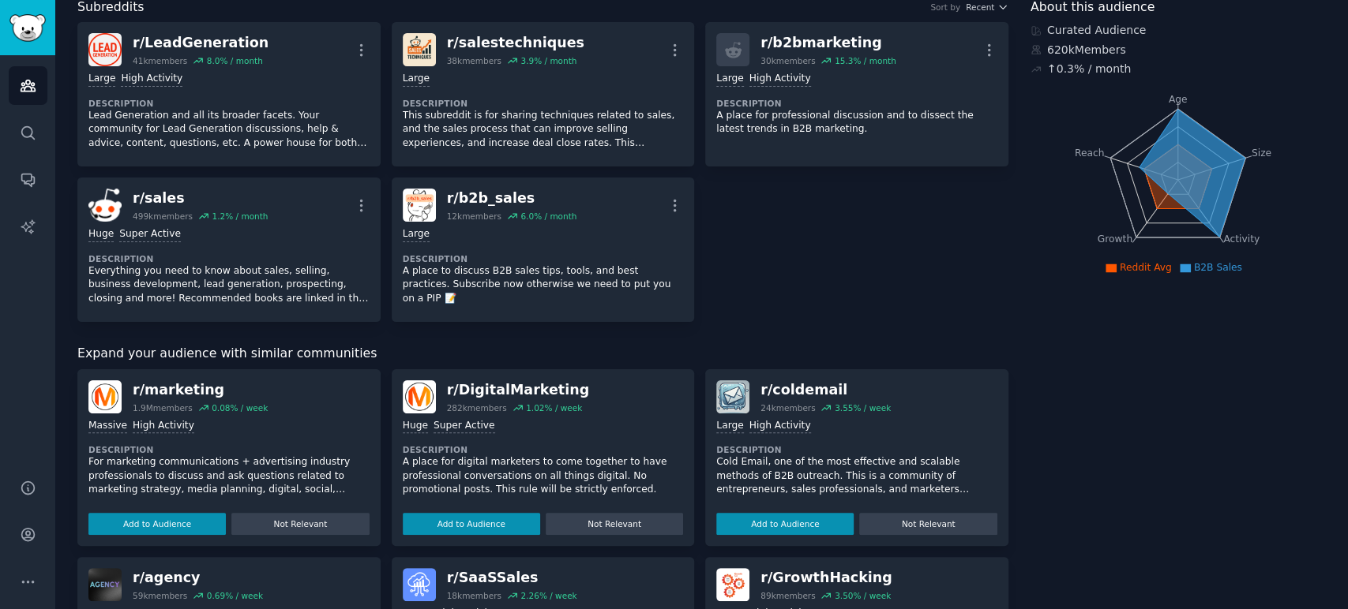
scroll to position [91, 0]
click at [796, 520] on button "Add to Audience" at bounding box center [784, 525] width 137 height 22
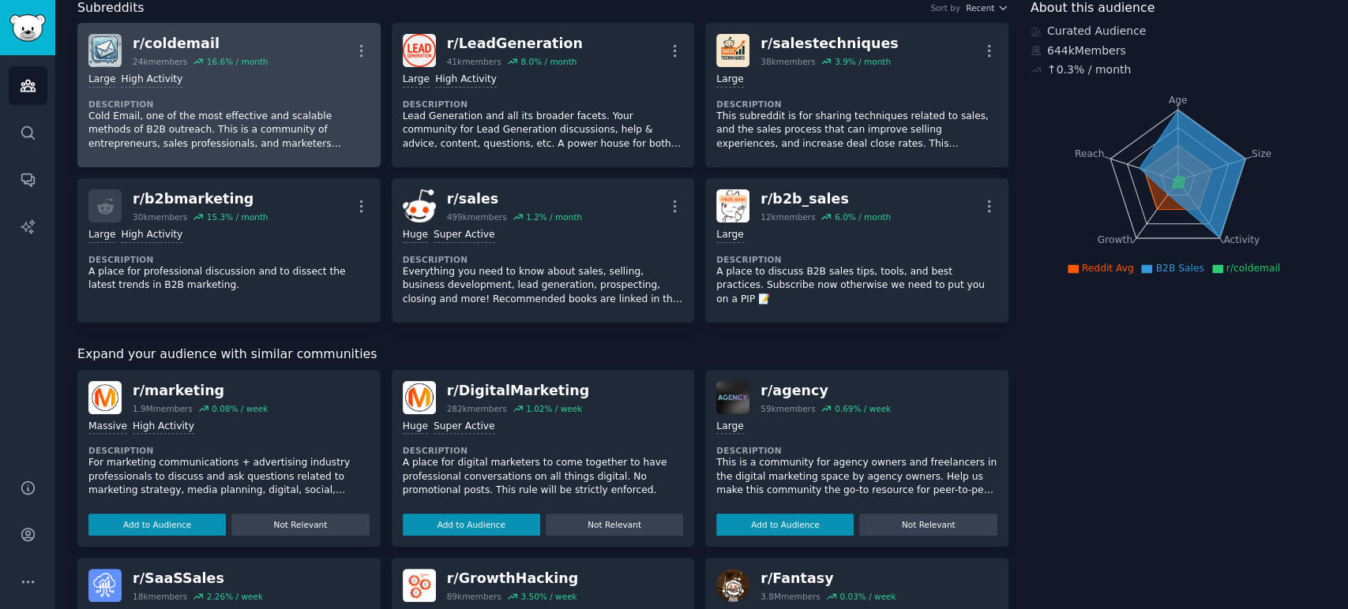
scroll to position [0, 0]
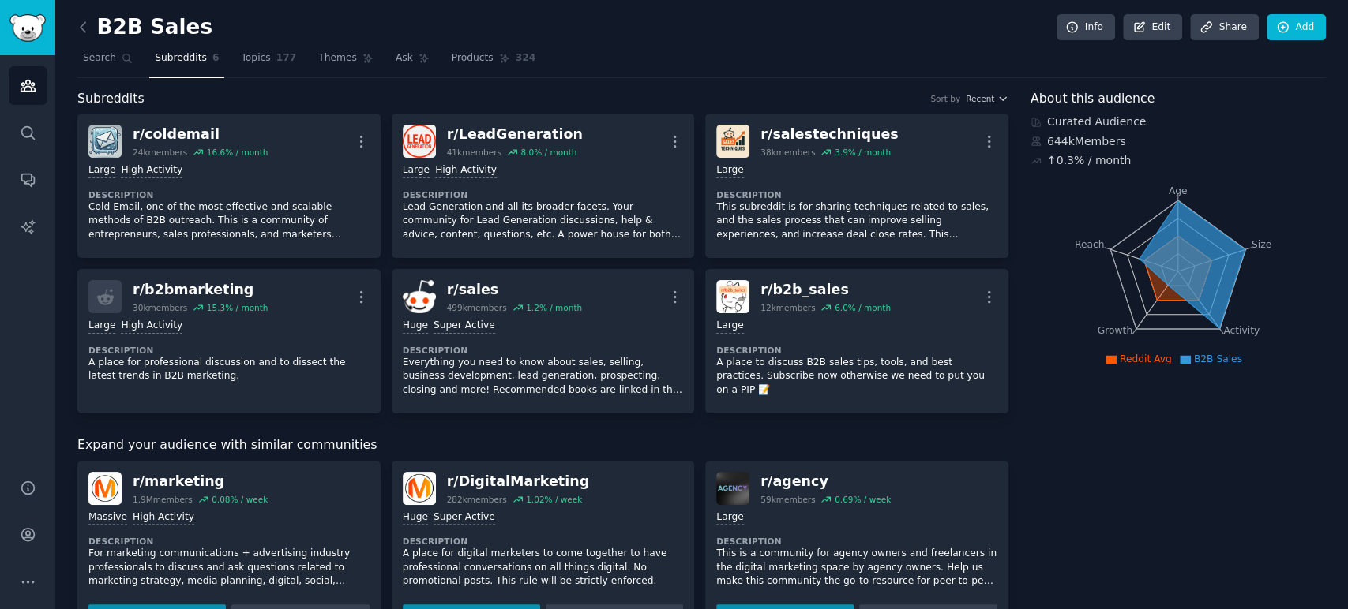
click at [175, 53] on span "Subreddits" at bounding box center [181, 58] width 52 height 14
click at [247, 70] on link "Topics 177" at bounding box center [268, 62] width 66 height 32
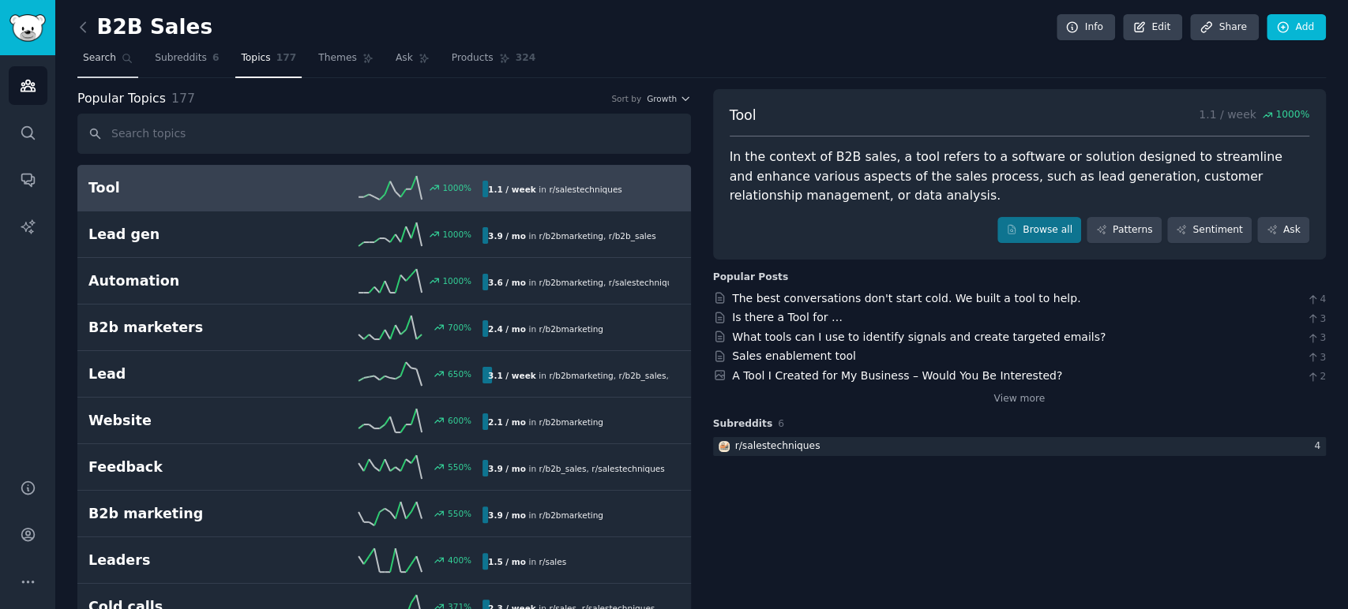
click at [104, 58] on span "Search" at bounding box center [99, 58] width 33 height 14
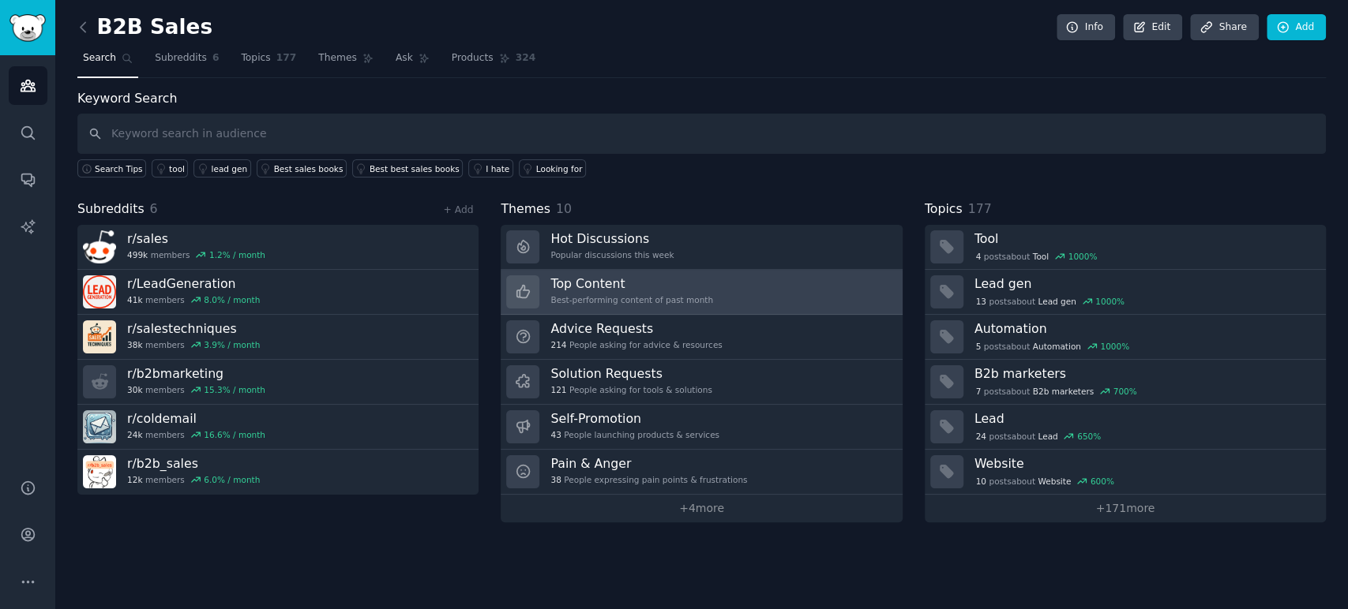
click at [751, 295] on link "Top Content Best-performing content of past month" at bounding box center [701, 292] width 401 height 45
